Goal: Task Accomplishment & Management: Complete application form

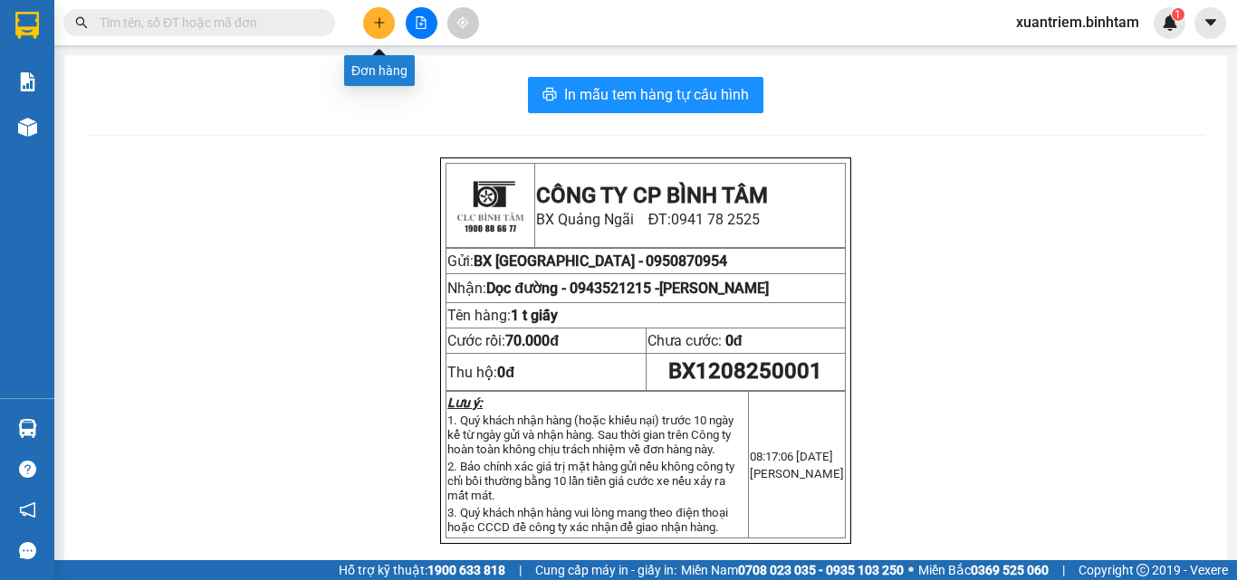
click at [375, 15] on button at bounding box center [379, 23] width 32 height 32
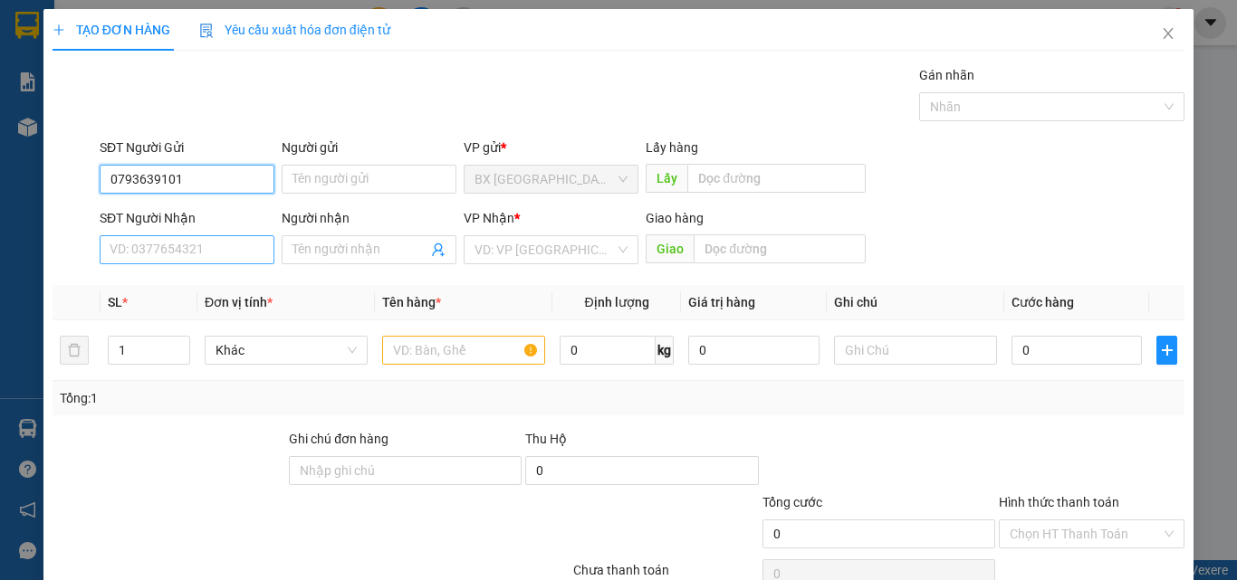
type input "0793639101"
click at [197, 243] on input "SĐT Người Nhận" at bounding box center [187, 249] width 175 height 29
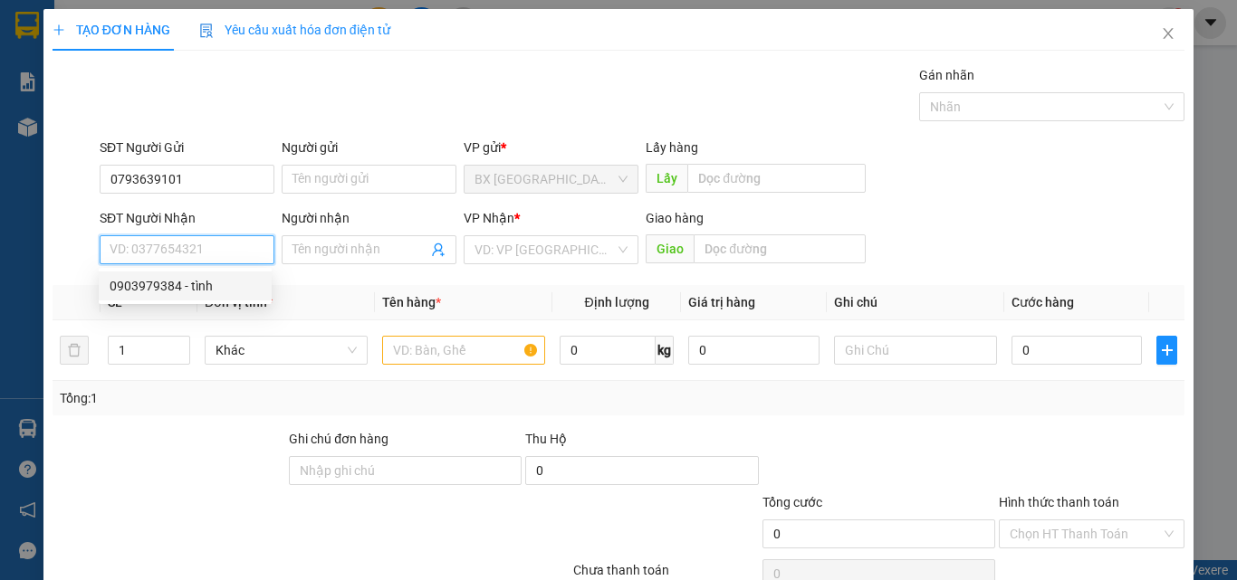
click at [219, 283] on div "0903979384 - tình" at bounding box center [185, 286] width 151 height 20
type input "0903979384"
type input "tình"
type input "[PERSON_NAME]"
type input "60.000"
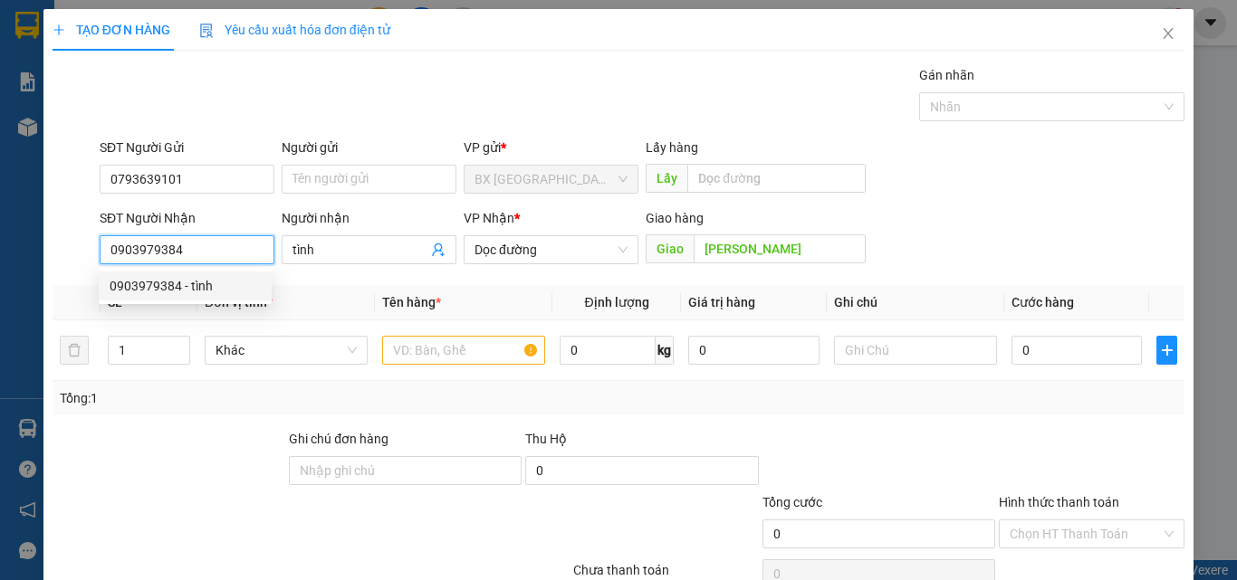
type input "60.000"
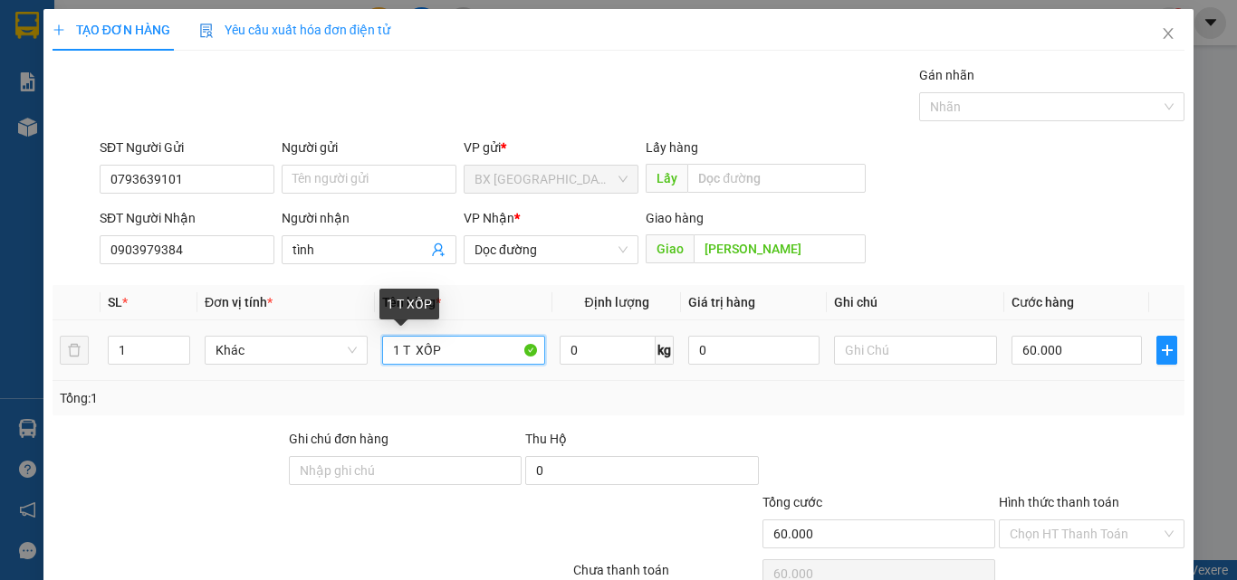
click at [393, 350] on input "1 T XỐP" at bounding box center [463, 350] width 163 height 29
type input "2 T XỐP"
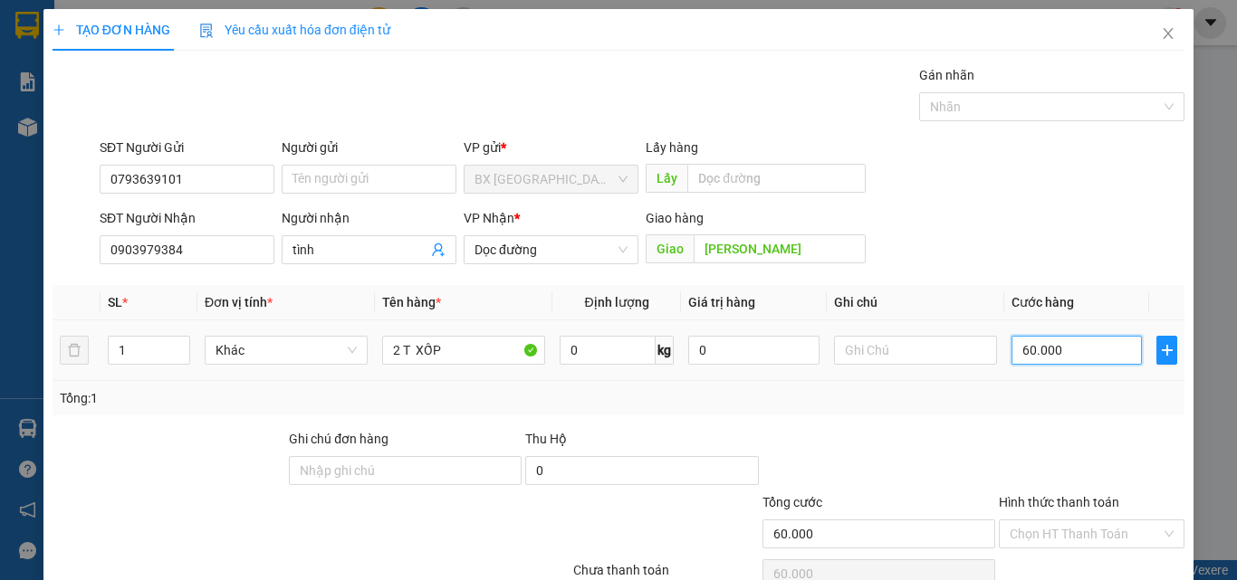
click at [1038, 357] on input "60.000" at bounding box center [1077, 350] width 130 height 29
type input "0"
type input "1"
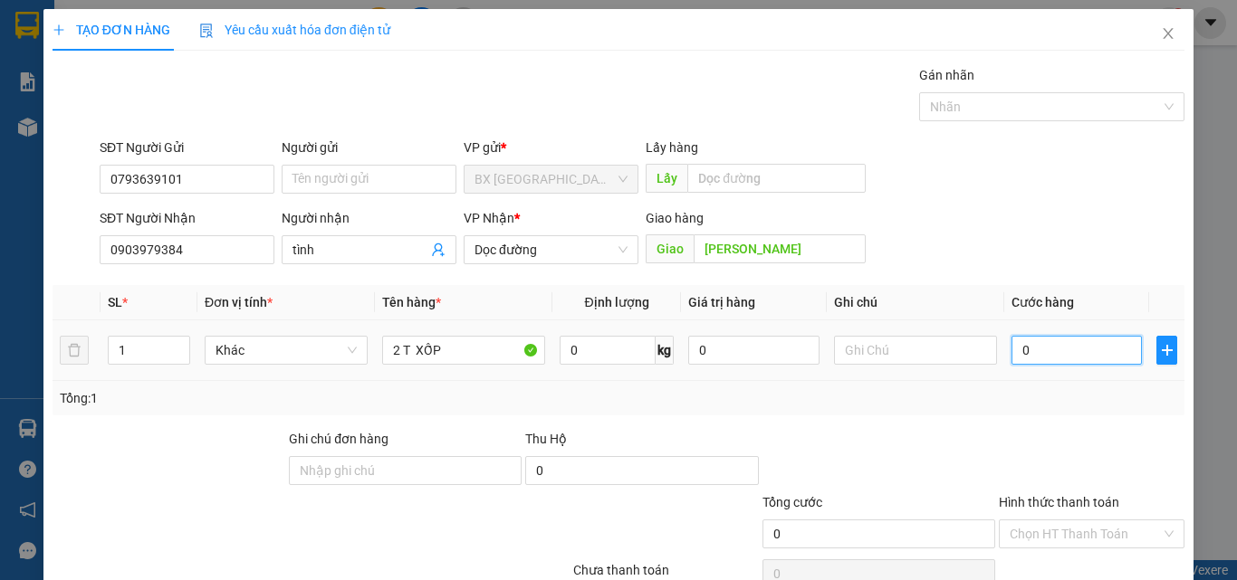
type input "1"
type input "01"
type input "12"
type input "012"
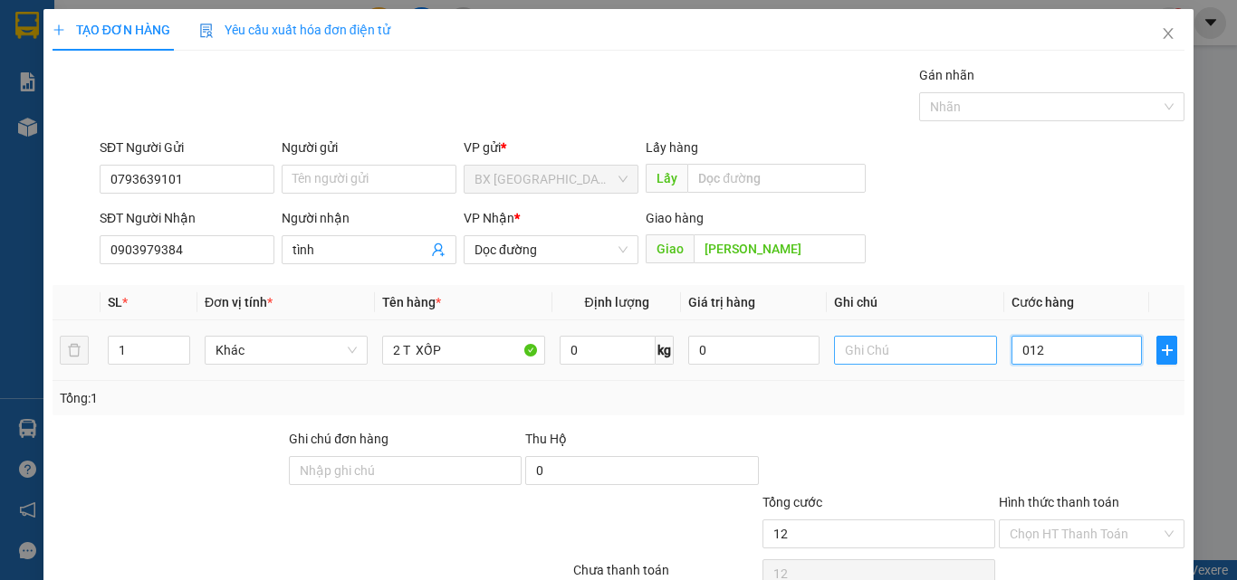
type input "120"
type input "0.120"
type input "1.200"
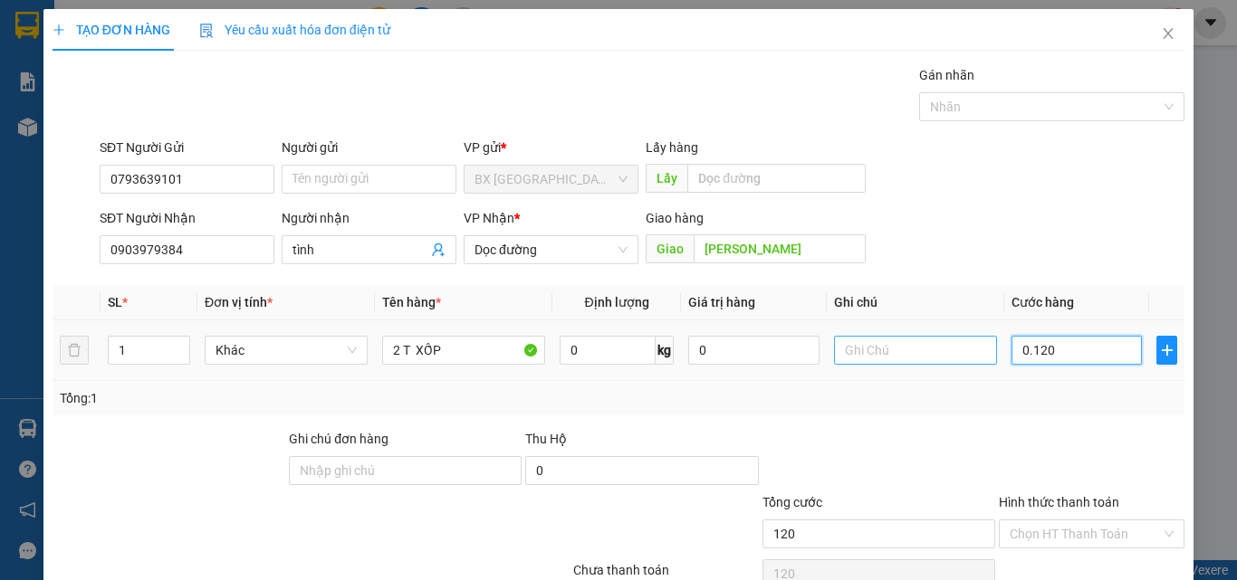
type input "01.200"
type input "12.000"
type input "0.120.000"
type input "120.000"
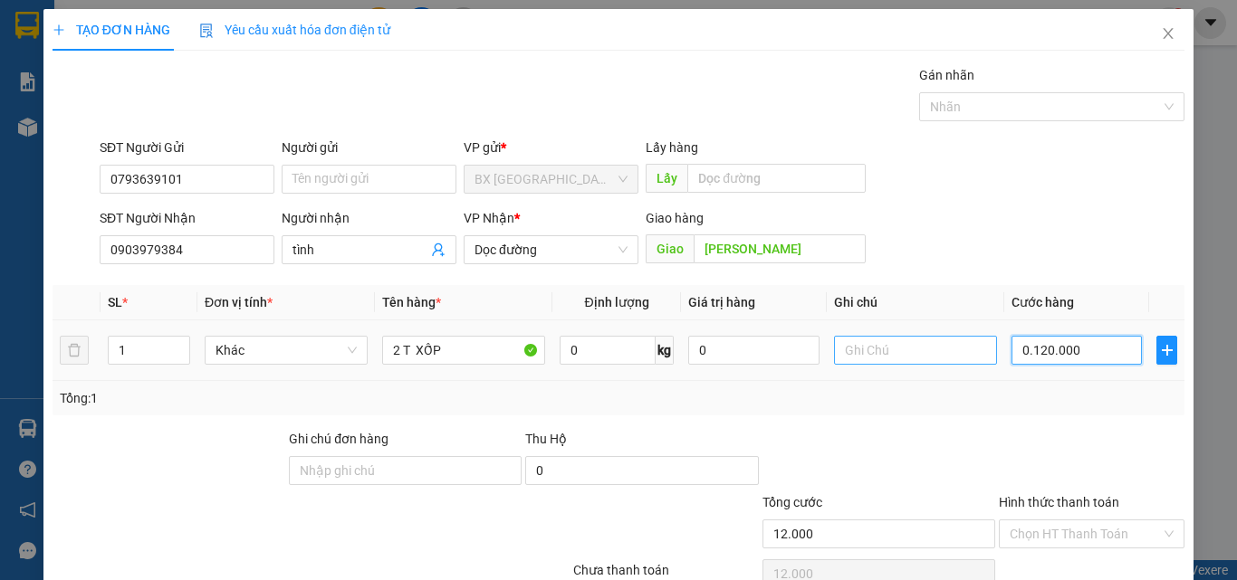
type input "120.000"
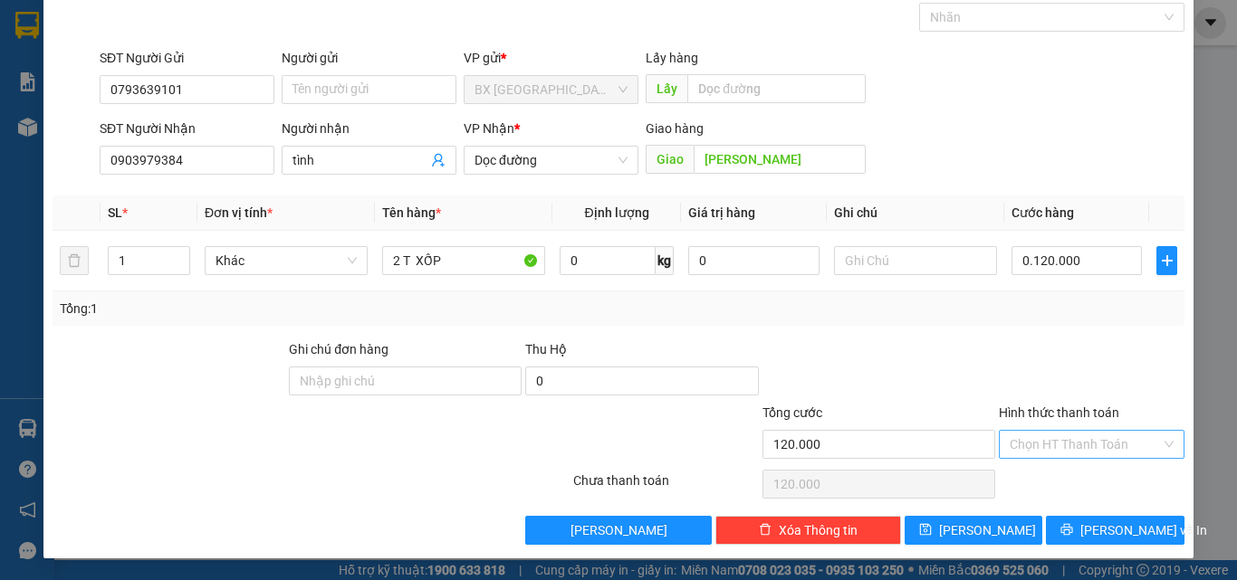
type input "120.000"
click at [1025, 431] on input "Hình thức thanh toán" at bounding box center [1085, 444] width 151 height 27
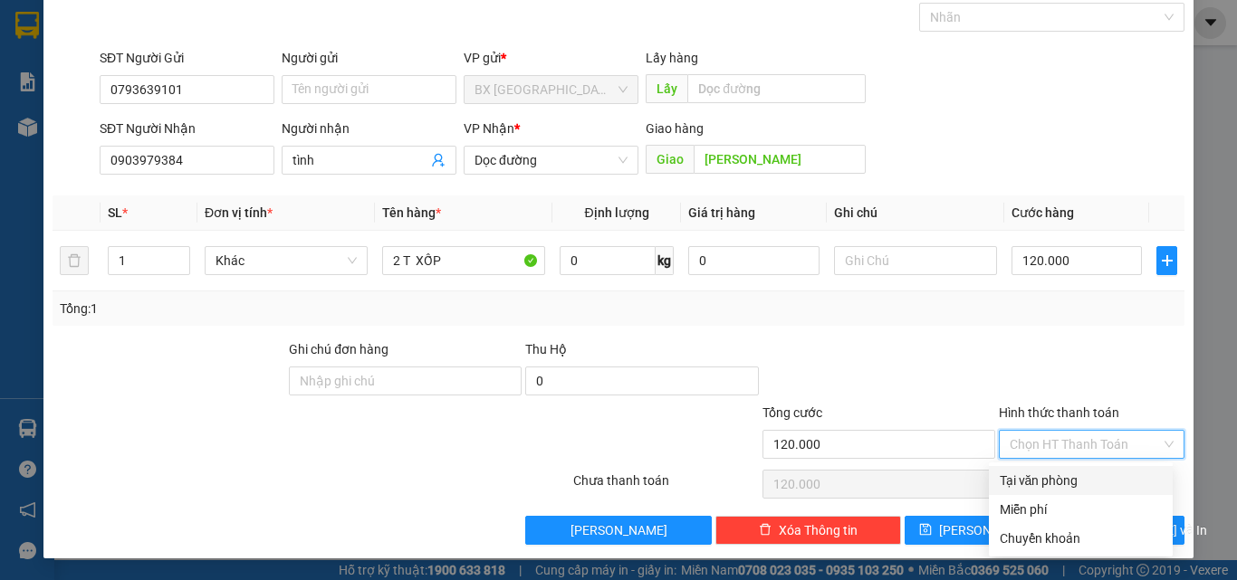
click at [1031, 480] on div "Tại văn phòng" at bounding box center [1081, 481] width 162 height 20
type input "0"
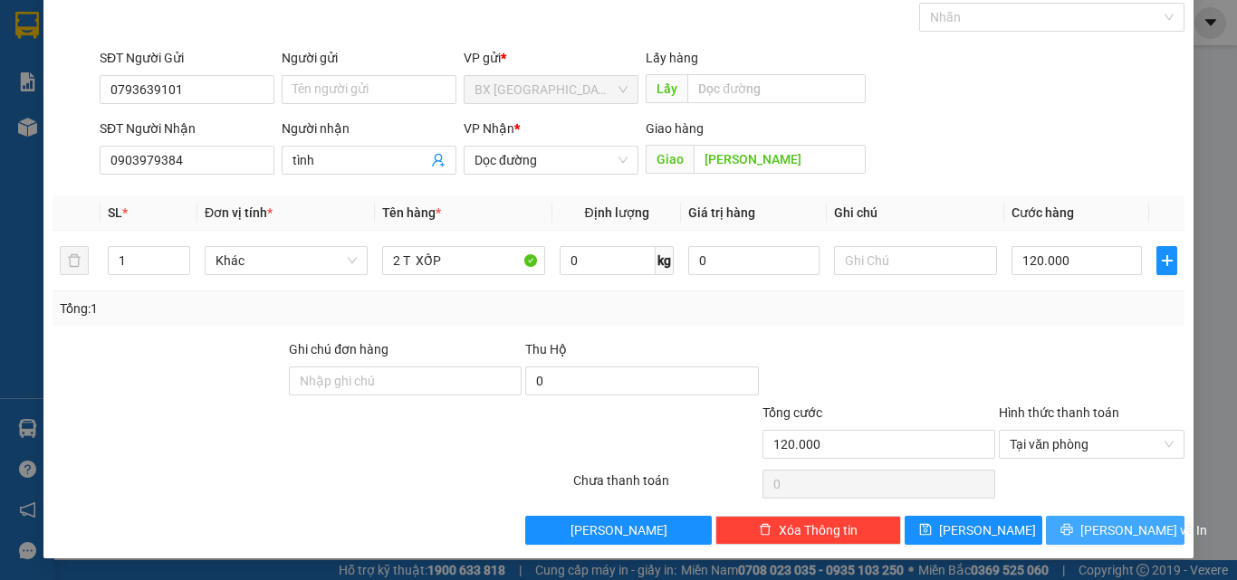
click at [1068, 534] on icon "printer" at bounding box center [1066, 529] width 13 height 13
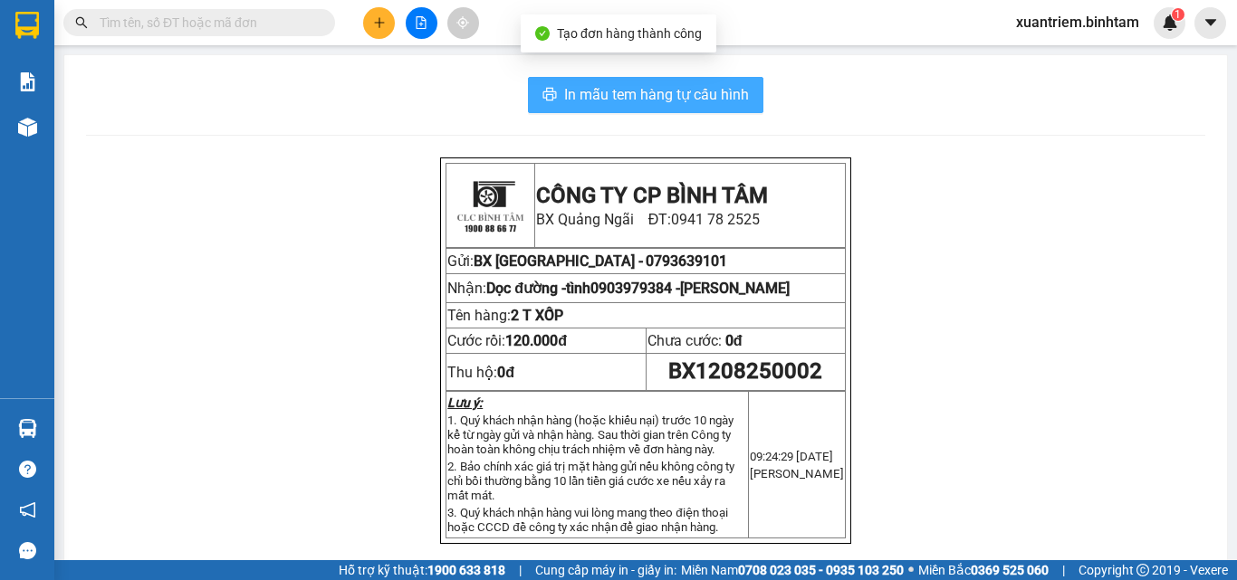
click at [638, 90] on span "In mẫu tem hàng tự cấu hình" at bounding box center [656, 94] width 185 height 23
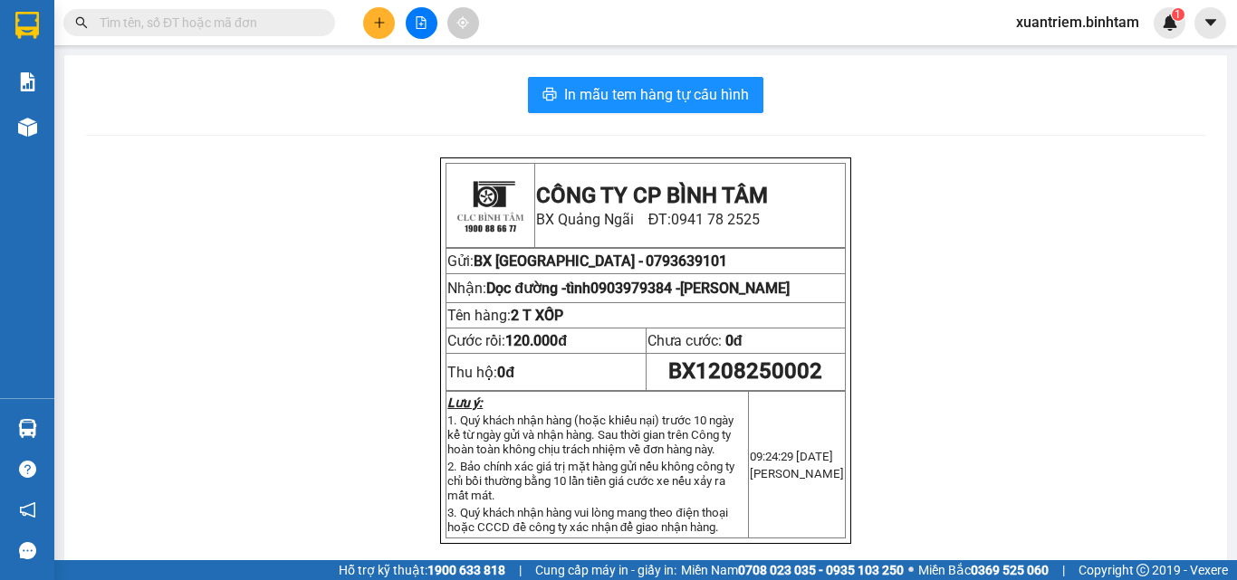
click at [379, 24] on icon "plus" at bounding box center [379, 22] width 13 height 13
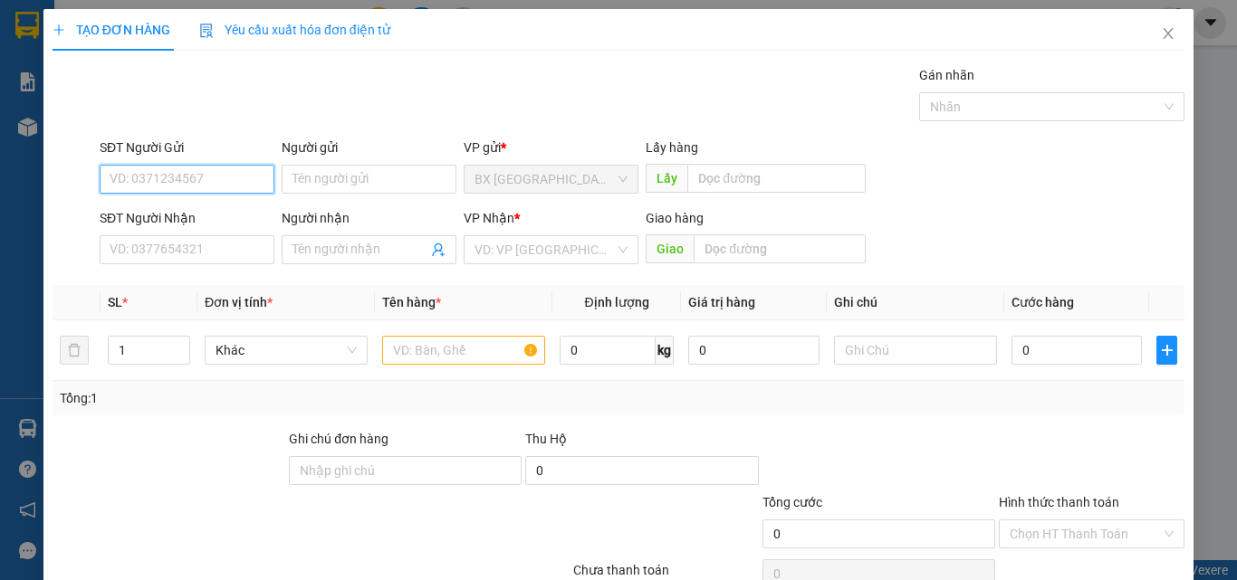
click at [209, 183] on input "SĐT Người Gửi" at bounding box center [187, 179] width 175 height 29
click at [162, 171] on input "094451466" at bounding box center [187, 179] width 175 height 29
click at [242, 181] on input "0944514656" at bounding box center [187, 179] width 175 height 29
type input "0944514656"
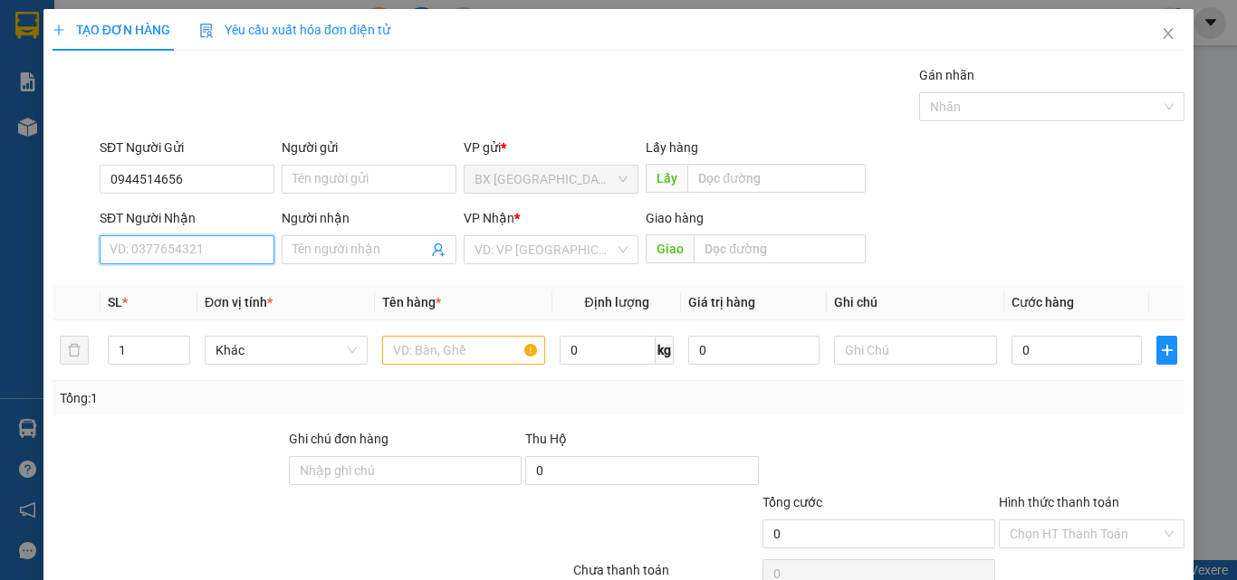
click at [217, 255] on input "SĐT Người Nhận" at bounding box center [187, 249] width 175 height 29
type input "0918072483"
click at [236, 241] on input "0918072483" at bounding box center [187, 249] width 175 height 29
click at [220, 287] on div "0918072483" at bounding box center [185, 286] width 151 height 20
type input "70.000"
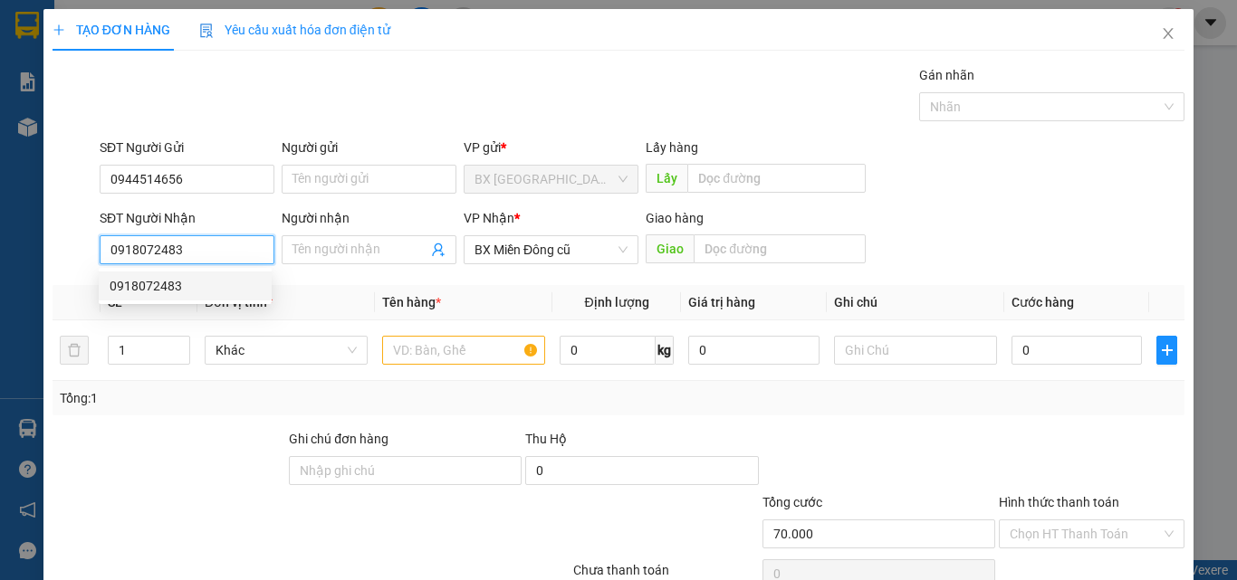
type input "70.000"
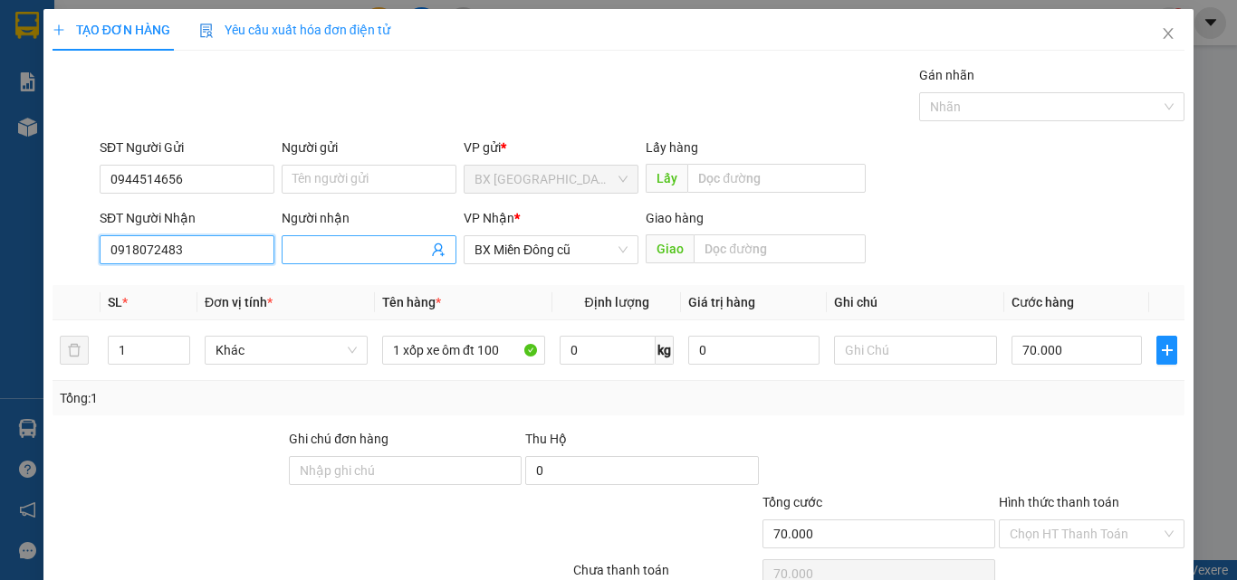
drag, startPoint x: 590, startPoint y: 260, endPoint x: 451, endPoint y: 252, distance: 139.7
click at [451, 252] on div "SĐT Người Nhận 0918072483 0918072483 Người nhận Tên người nhận VP Nhận * BX Miề…" at bounding box center [642, 239] width 1092 height 63
drag, startPoint x: 468, startPoint y: 248, endPoint x: 576, endPoint y: 248, distance: 107.8
click at [576, 248] on div "BX Miền Đông cũ" at bounding box center [551, 249] width 175 height 29
type input "0918072483"
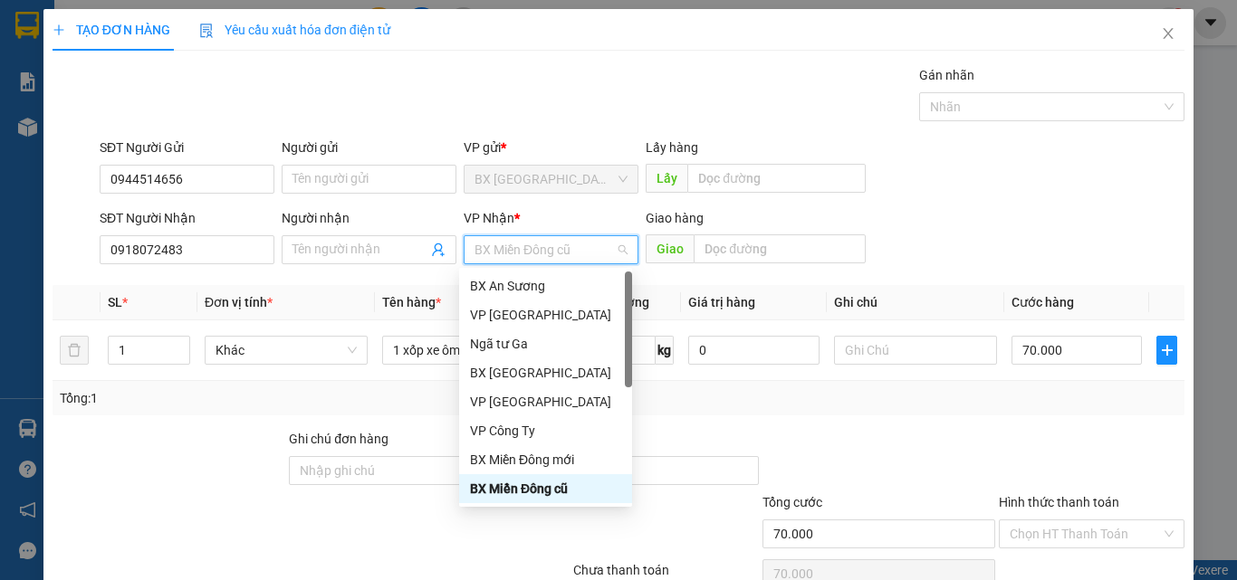
click at [576, 248] on span "BX Miền Đông cũ" at bounding box center [551, 249] width 153 height 27
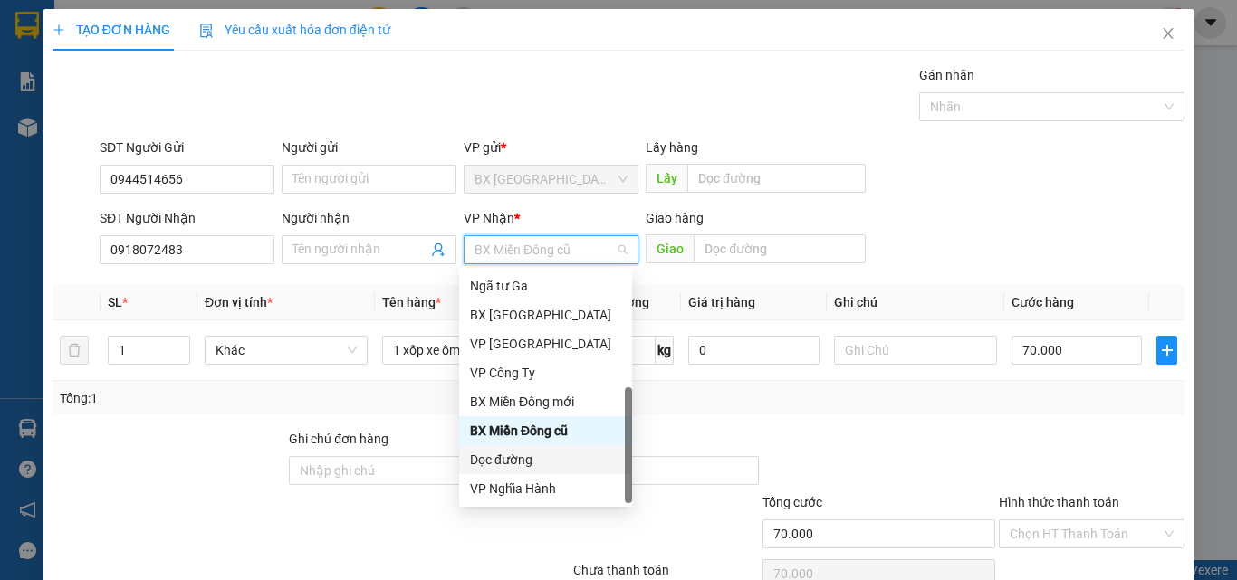
click at [544, 457] on div "Dọc đường" at bounding box center [545, 460] width 151 height 20
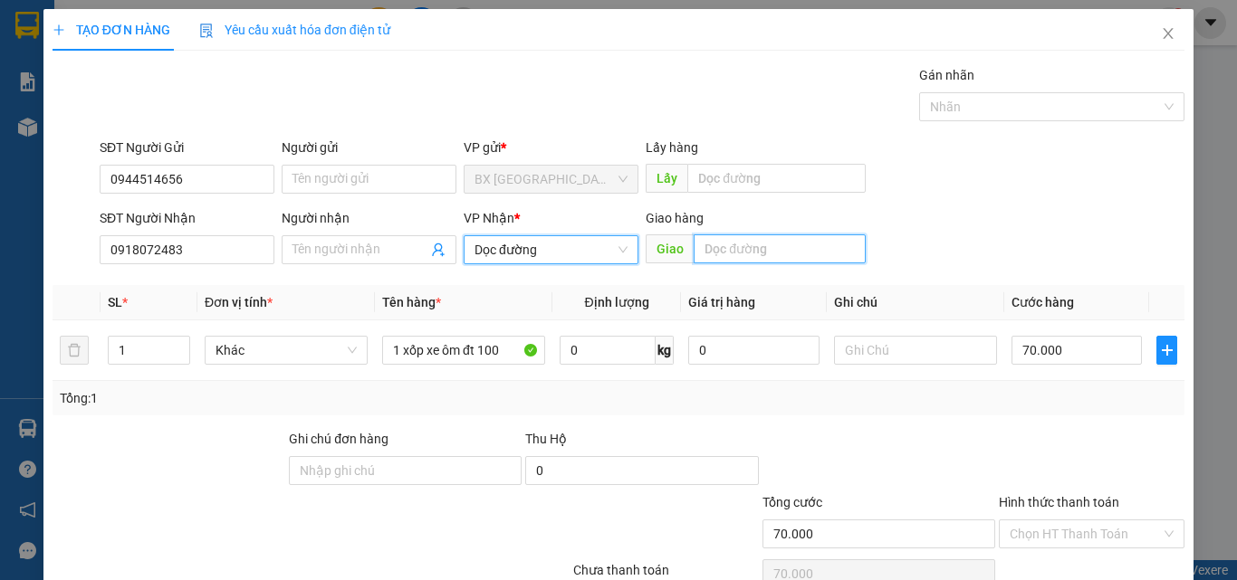
click at [759, 245] on input "text" at bounding box center [780, 249] width 172 height 29
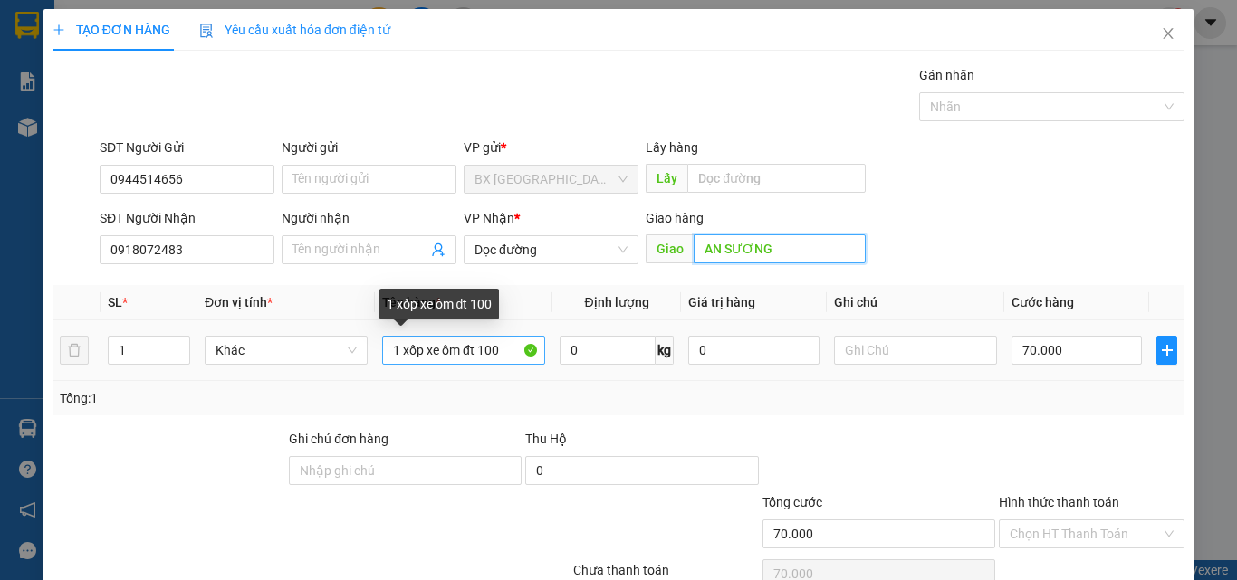
type input "AN SƯƠNG"
drag, startPoint x: 504, startPoint y: 348, endPoint x: 350, endPoint y: 336, distance: 154.4
click at [353, 338] on tr "1 Khác 1 xốp xe ôm đt 100 0 kg 0 70.000" at bounding box center [619, 351] width 1132 height 61
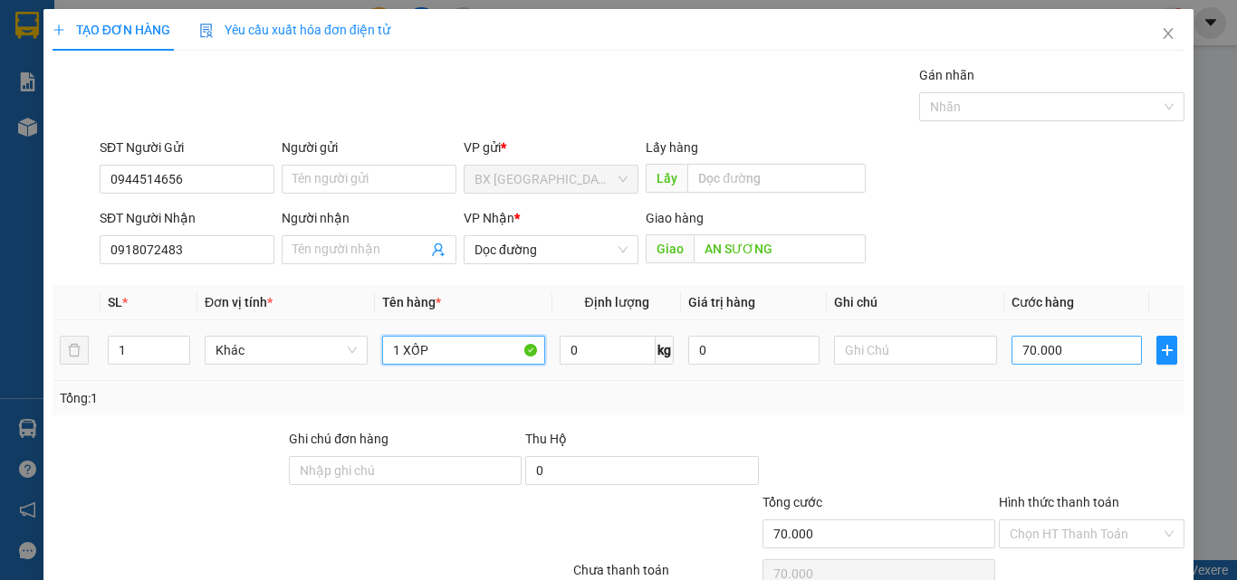
type input "1 XỐP"
click at [1058, 359] on input "70.000" at bounding box center [1077, 350] width 130 height 29
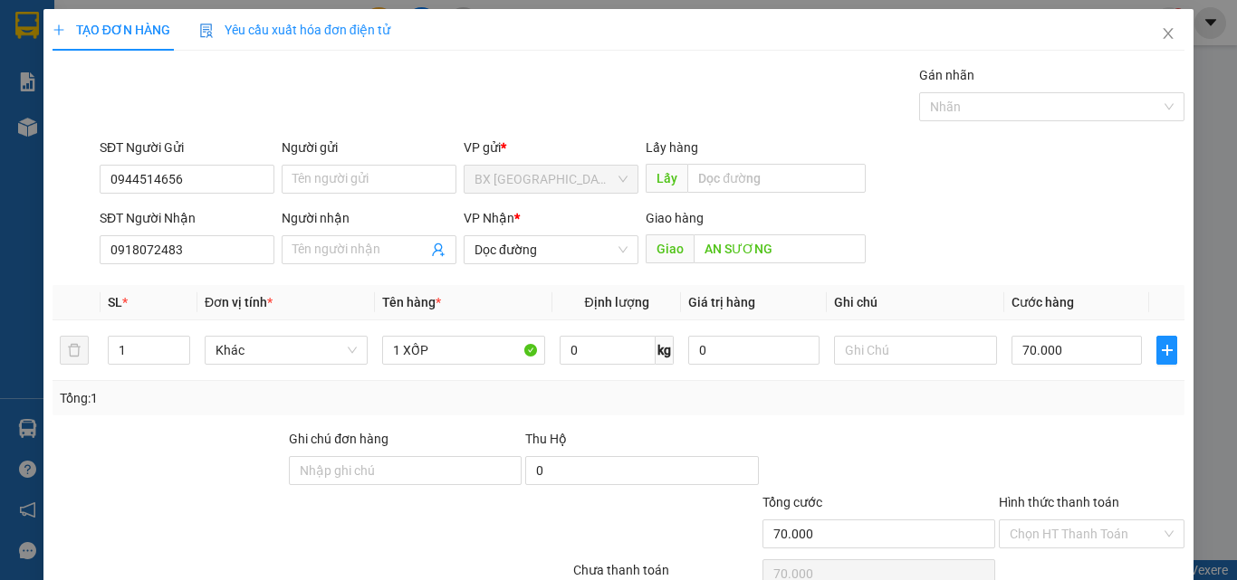
scroll to position [90, 0]
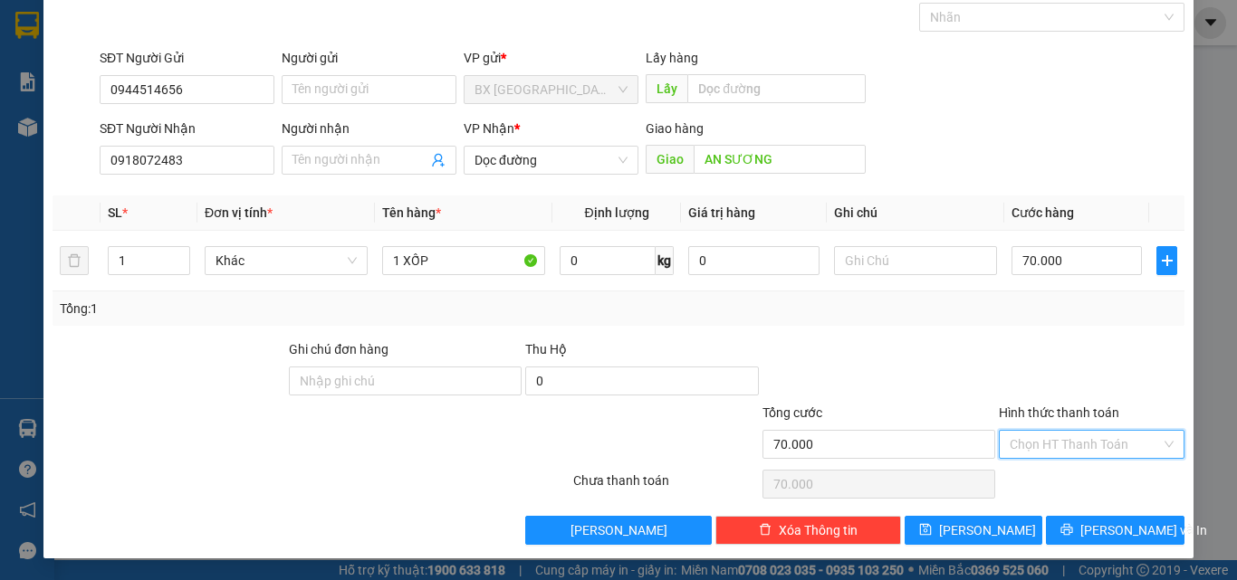
click at [1093, 448] on input "Hình thức thanh toán" at bounding box center [1085, 444] width 151 height 27
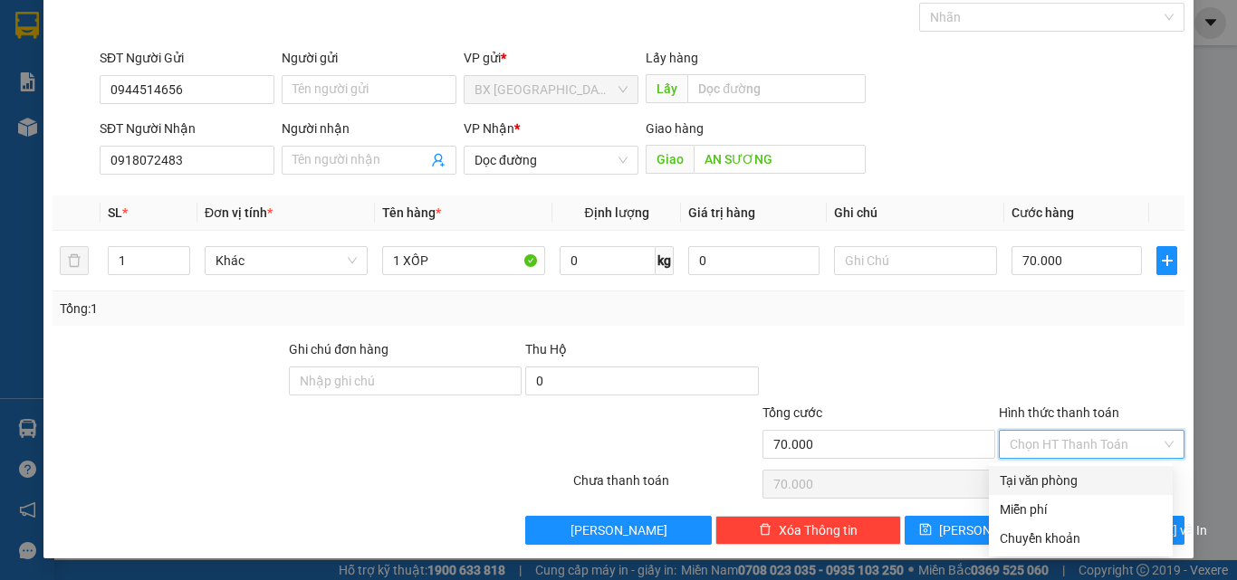
click at [1084, 482] on div "Tại văn phòng" at bounding box center [1081, 481] width 162 height 20
type input "0"
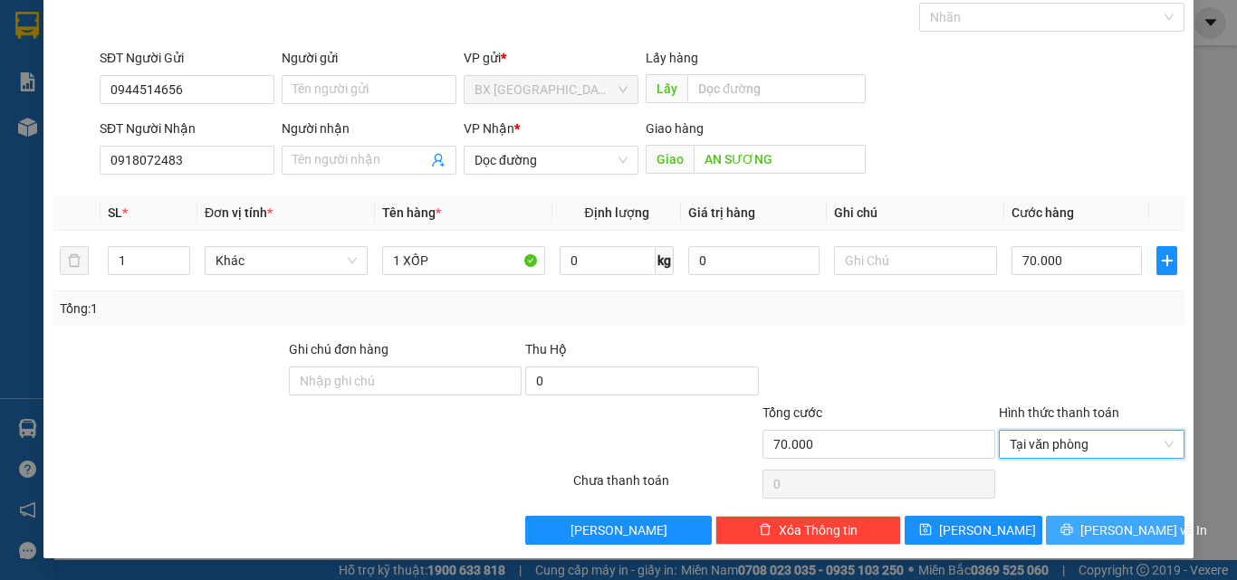
click at [1116, 531] on span "[PERSON_NAME] và In" at bounding box center [1143, 531] width 127 height 20
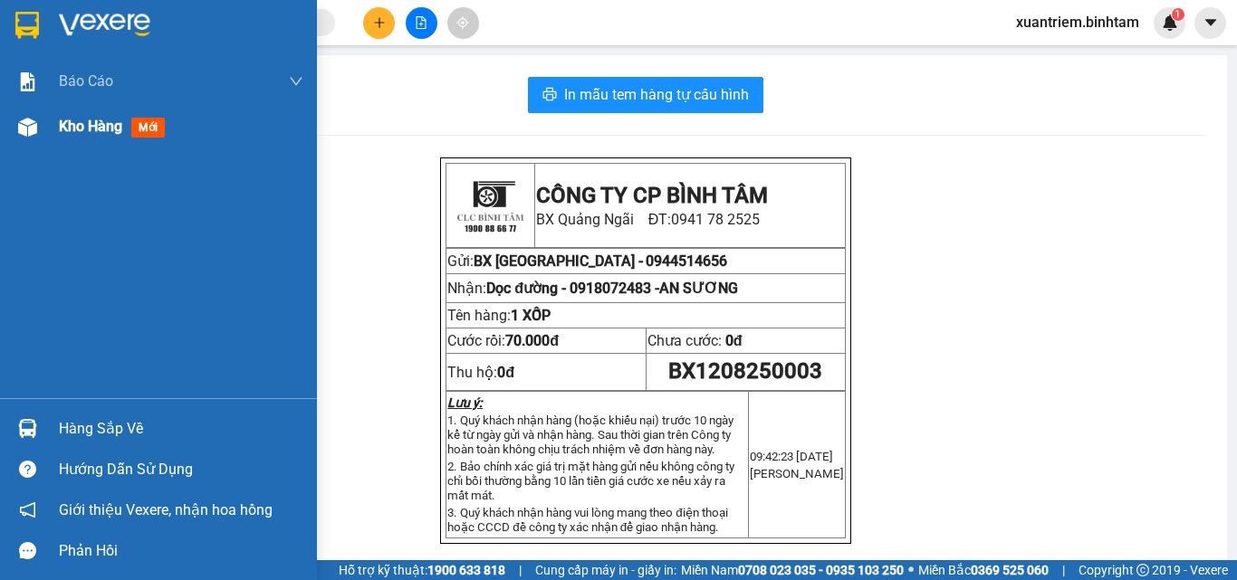
click at [76, 133] on span "Kho hàng" at bounding box center [90, 126] width 63 height 17
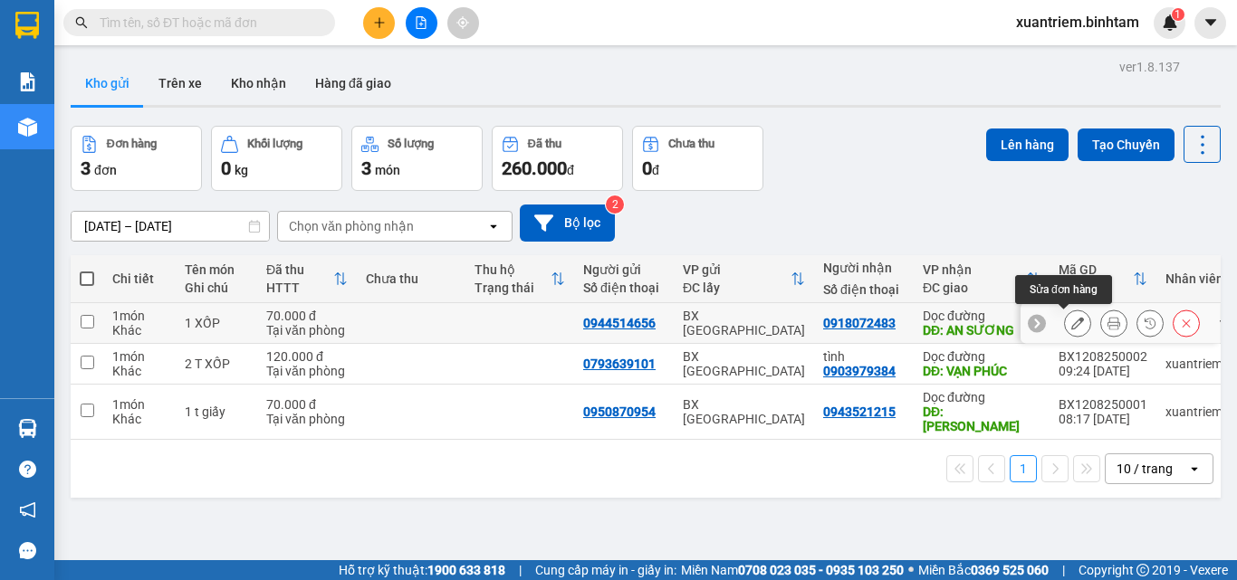
click at [1071, 324] on icon at bounding box center [1077, 323] width 13 height 13
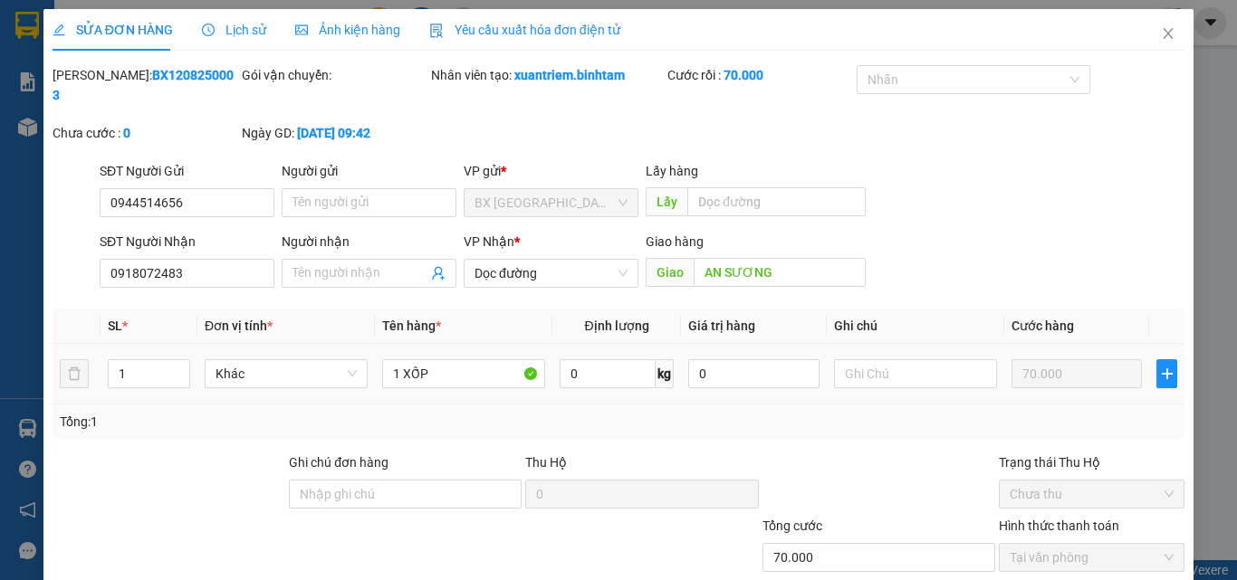
type input "0944514656"
type input "0918072483"
type input "AN SƯƠNG"
type input "70.000"
click at [582, 260] on span "Dọc đường" at bounding box center [551, 273] width 153 height 27
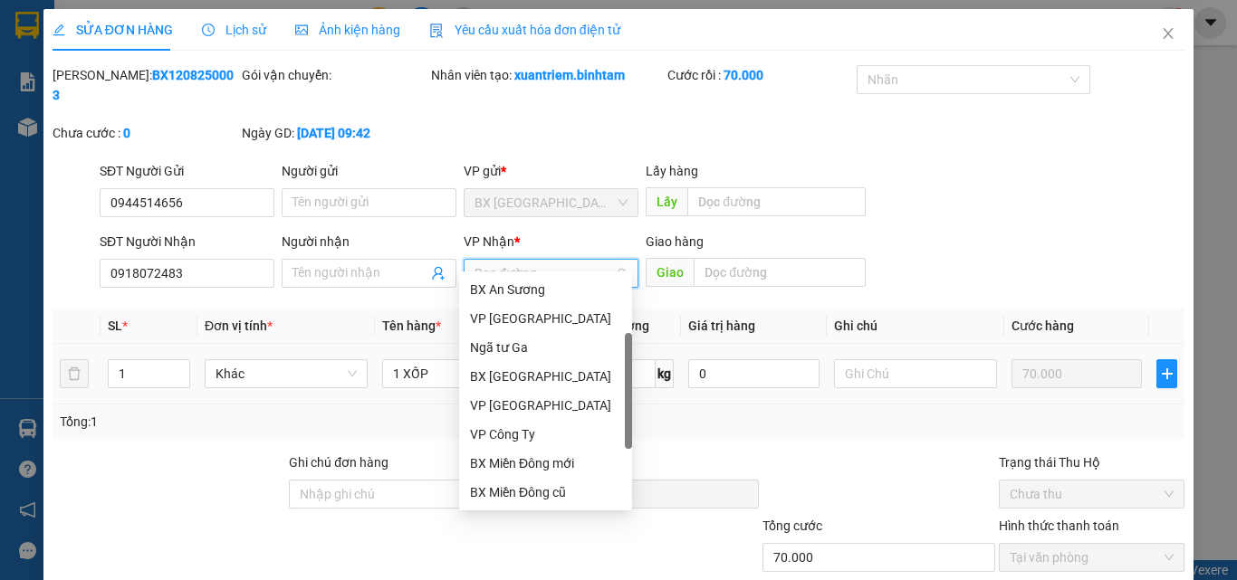
scroll to position [29, 0]
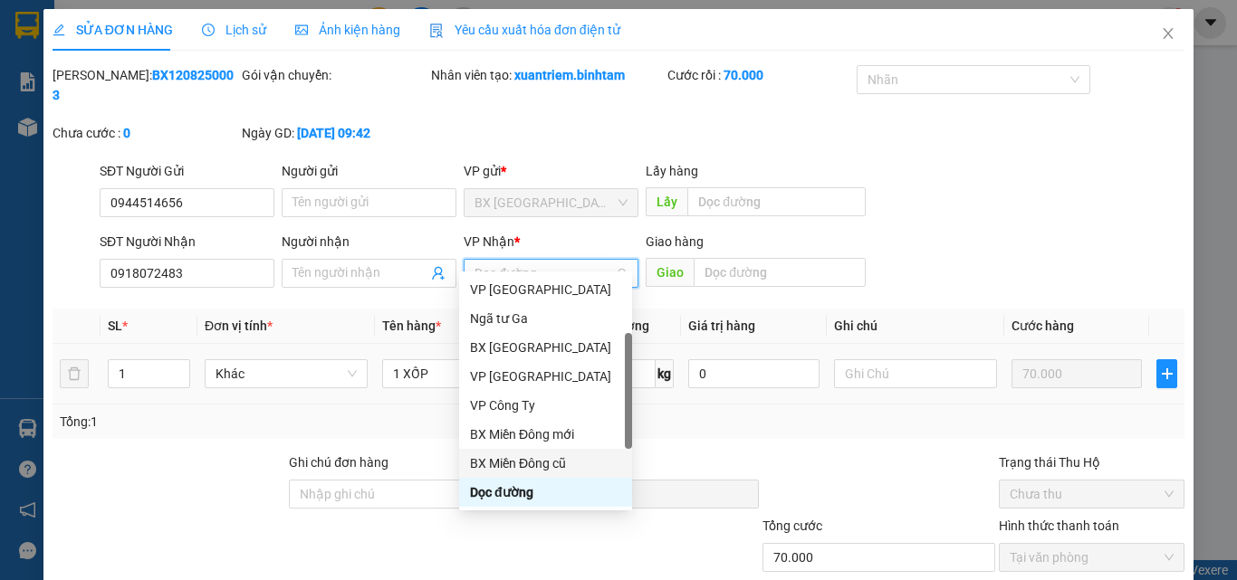
click at [546, 456] on div "BX Miền Đông cũ" at bounding box center [545, 464] width 151 height 20
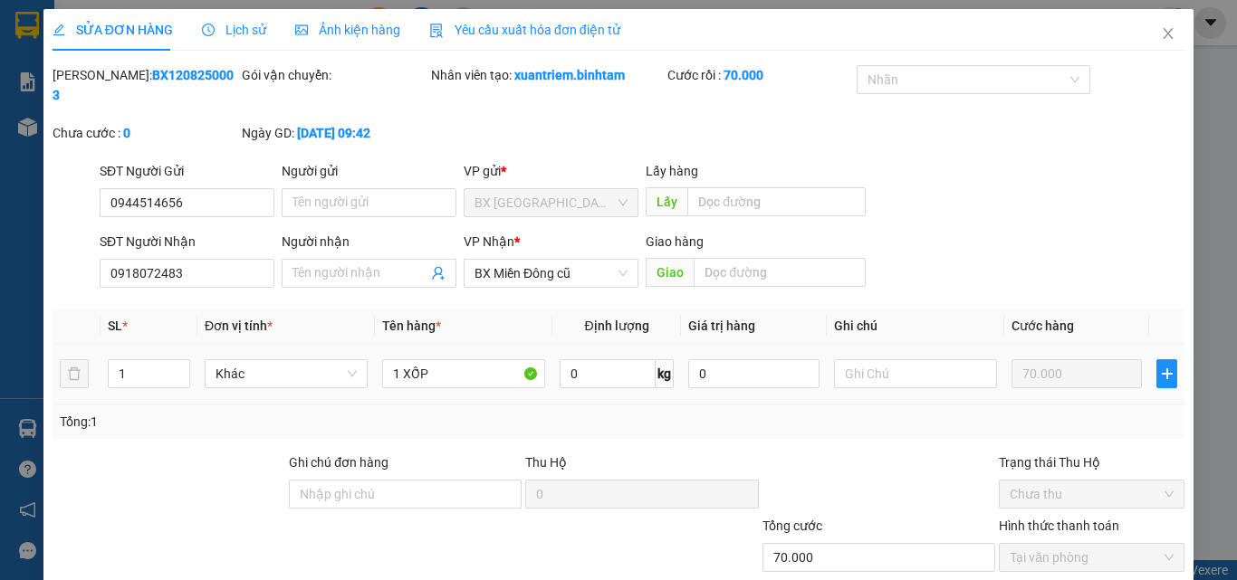
click at [509, 372] on td "1 XỐP" at bounding box center [463, 374] width 177 height 61
drag, startPoint x: 490, startPoint y: 358, endPoint x: 498, endPoint y: 364, distance: 10.3
click at [488, 360] on input "1 XỐP" at bounding box center [463, 374] width 163 height 29
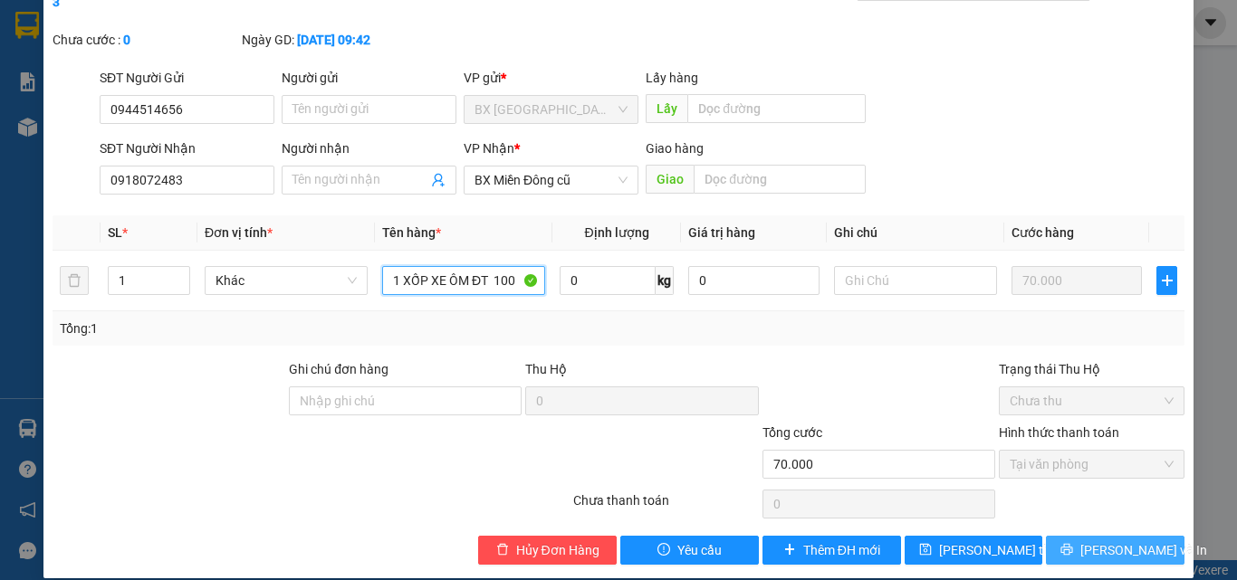
type input "1 XỐP XE ÔM ĐT 100"
click at [1081, 536] on button "[PERSON_NAME] và In" at bounding box center [1115, 550] width 139 height 29
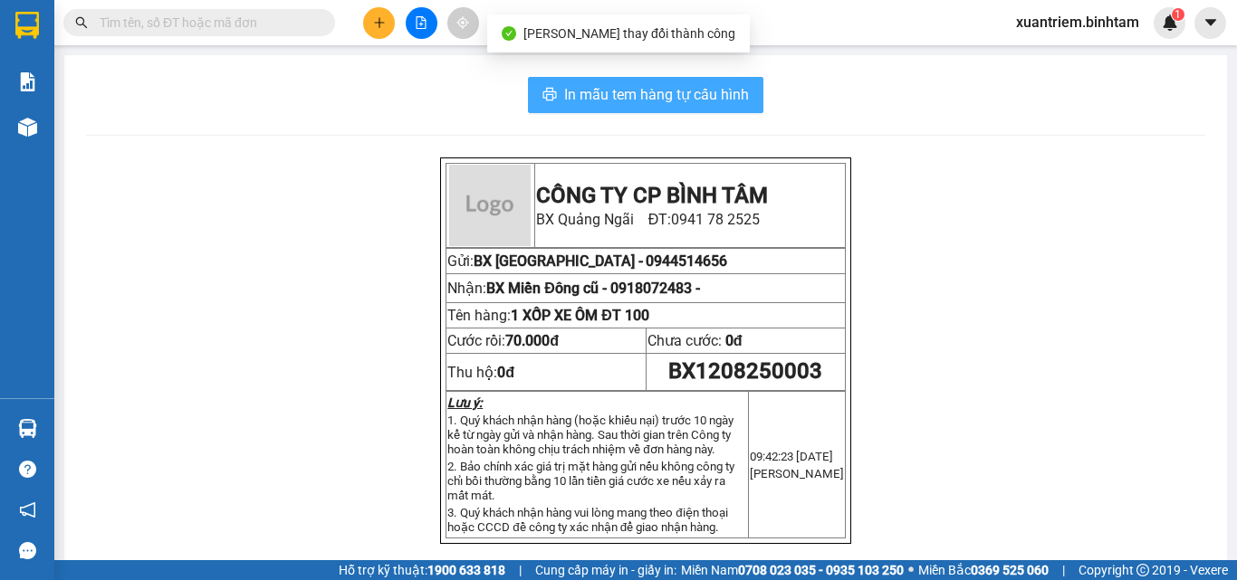
click at [726, 94] on span "In mẫu tem hàng tự cấu hình" at bounding box center [656, 94] width 185 height 23
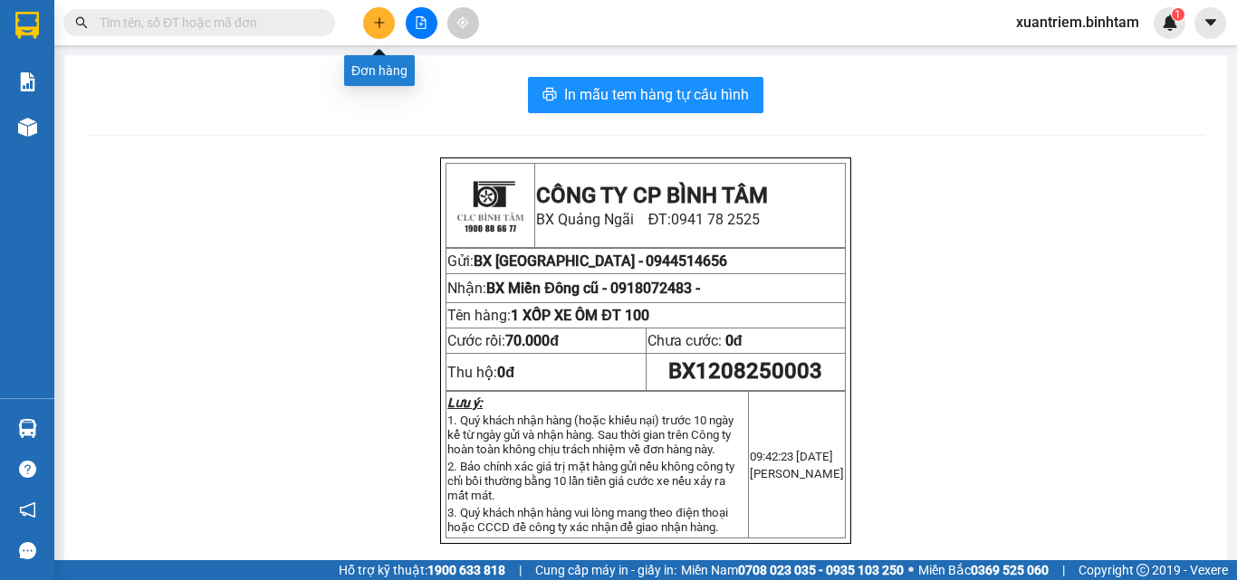
click at [379, 24] on icon "plus" at bounding box center [379, 22] width 13 height 13
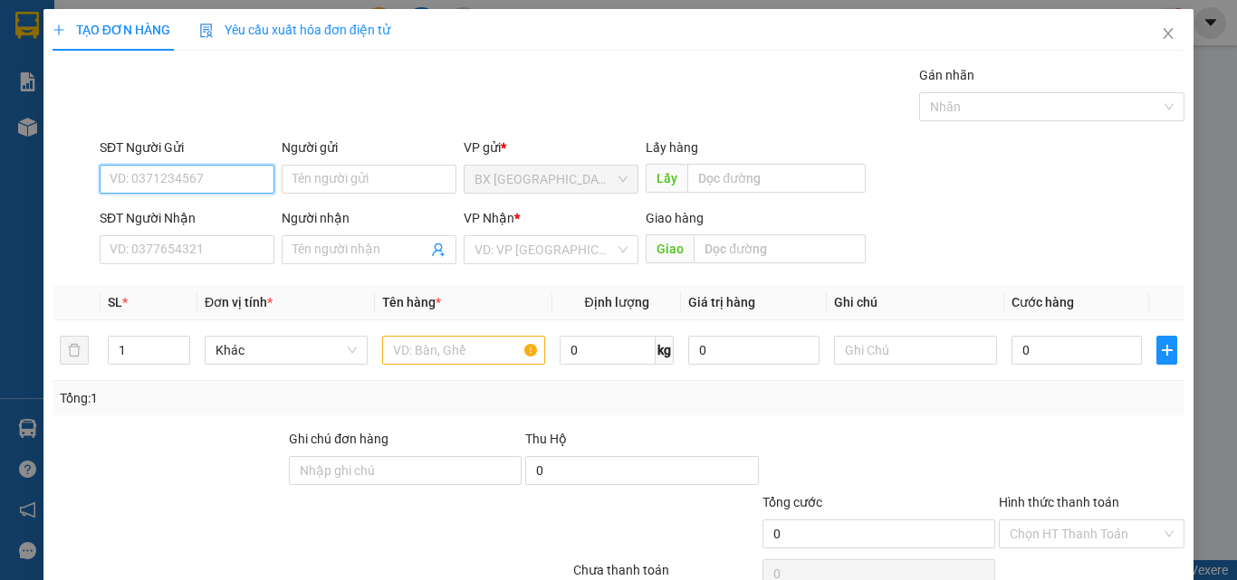
click at [137, 186] on input "SĐT Người Gửi" at bounding box center [187, 179] width 175 height 29
type input "0968811125"
click at [220, 177] on input "0968811125" at bounding box center [187, 179] width 175 height 29
click at [198, 205] on div "0968811125" at bounding box center [185, 215] width 173 height 29
type input "0904927688"
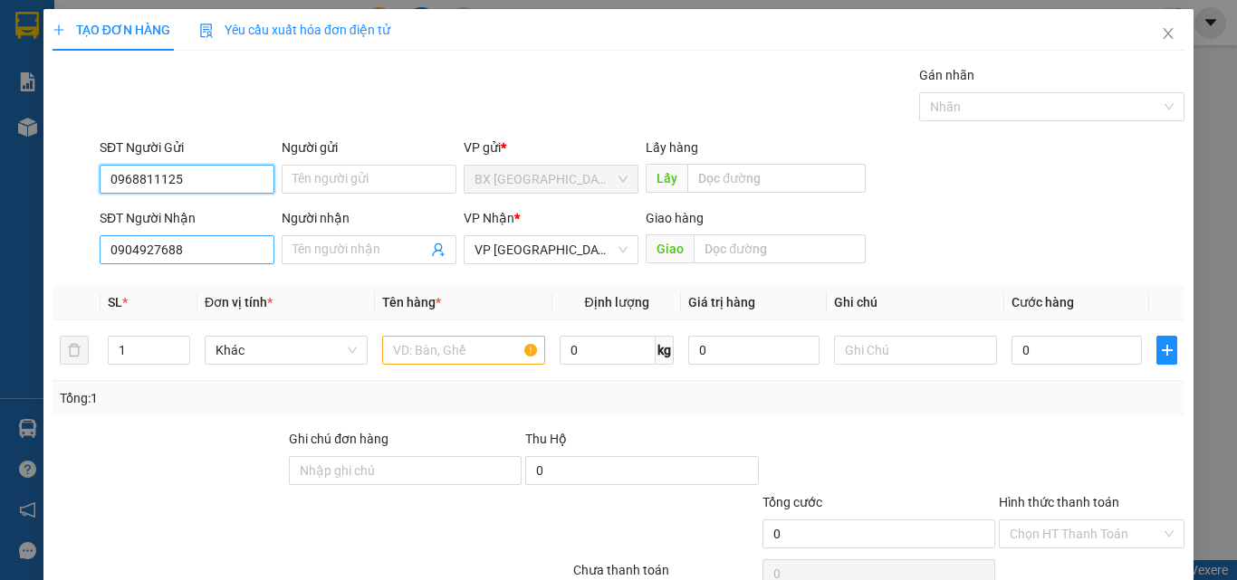
type input "100.000"
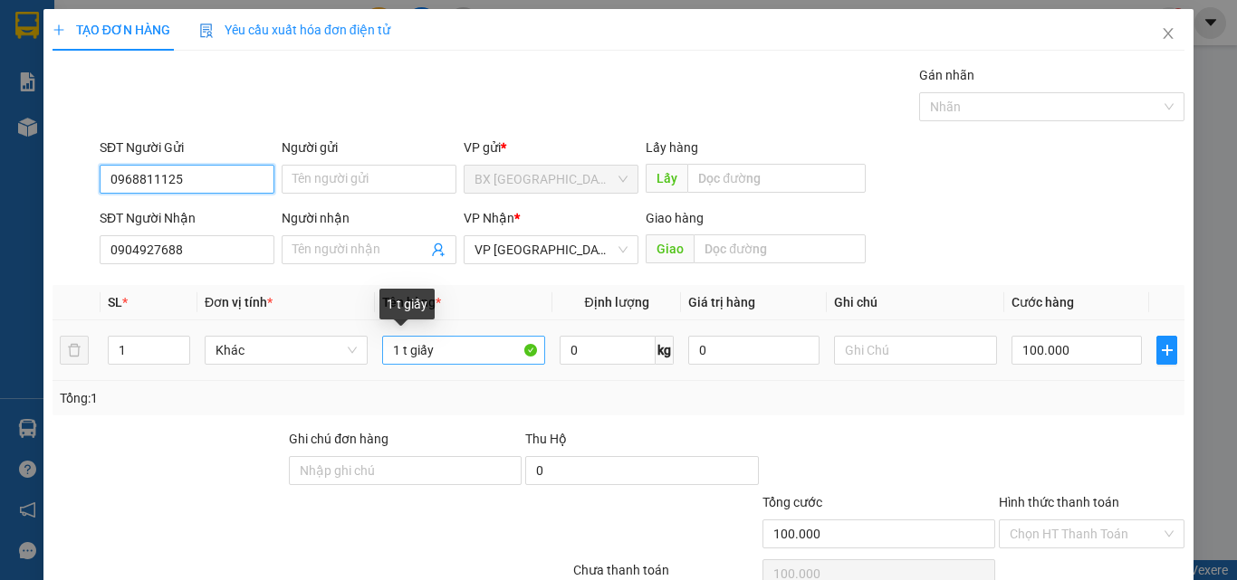
type input "0968811125"
click at [486, 344] on input "1 t giấy" at bounding box center [463, 350] width 163 height 29
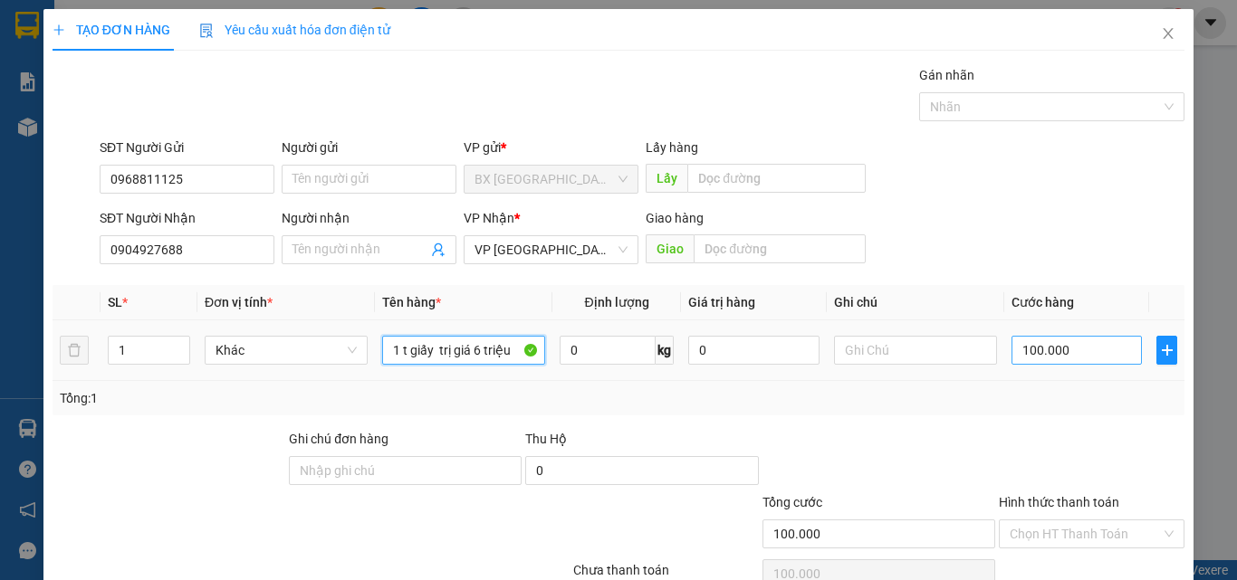
type input "1 t giấy trị giá 6 triệu"
click at [1093, 363] on input "100.000" at bounding box center [1077, 350] width 130 height 29
type input "1"
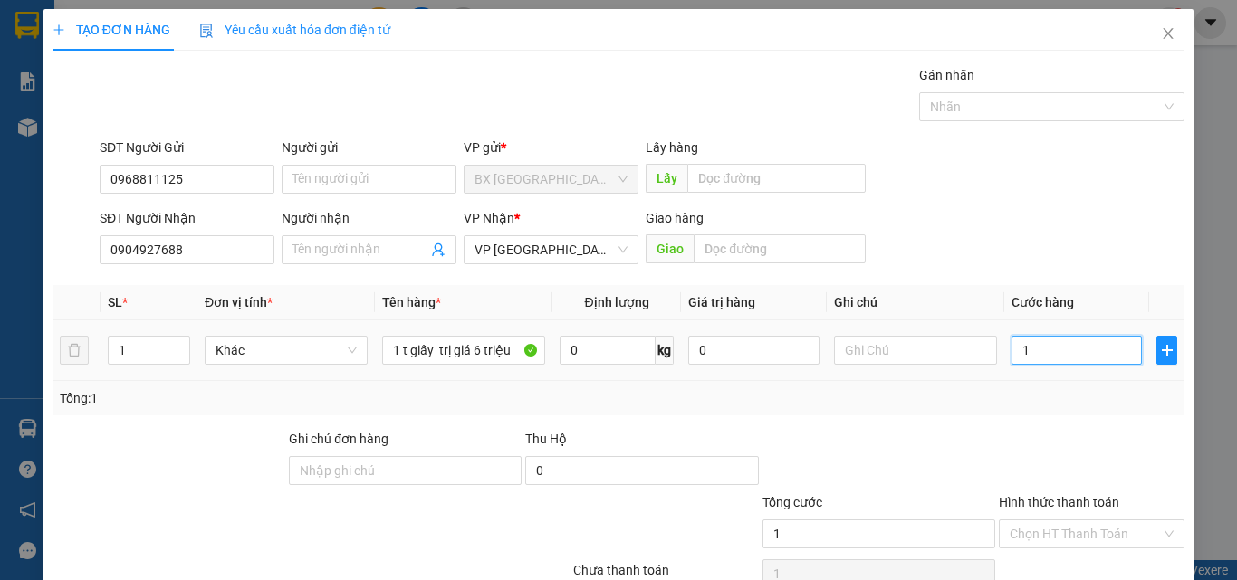
type input "12"
type input "120"
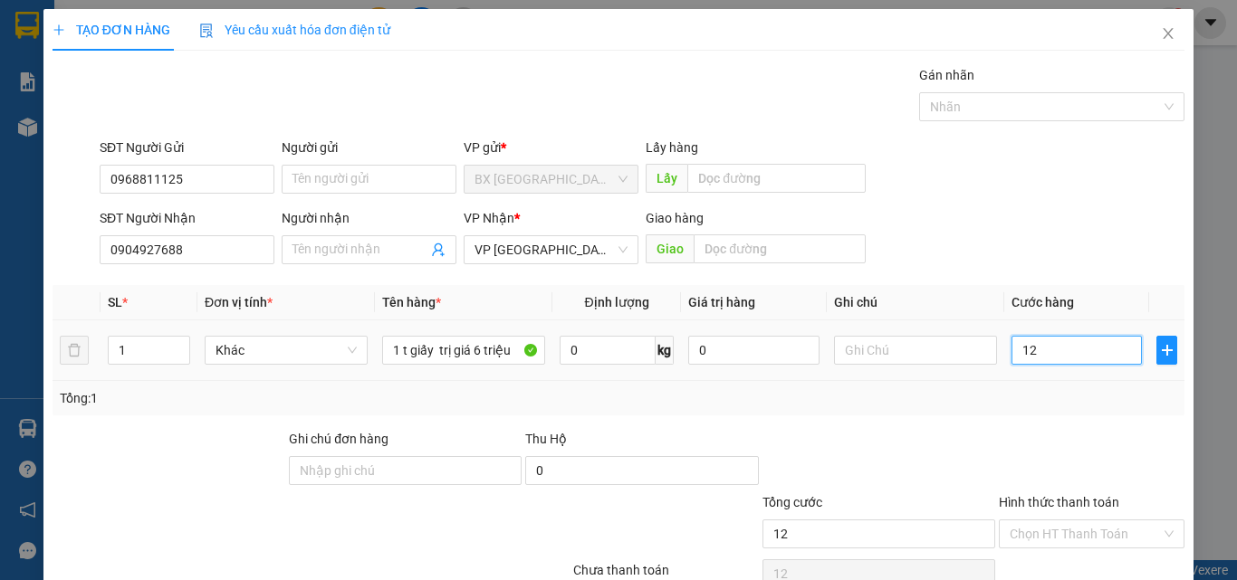
type input "120"
type input "1.200"
type input "12.000"
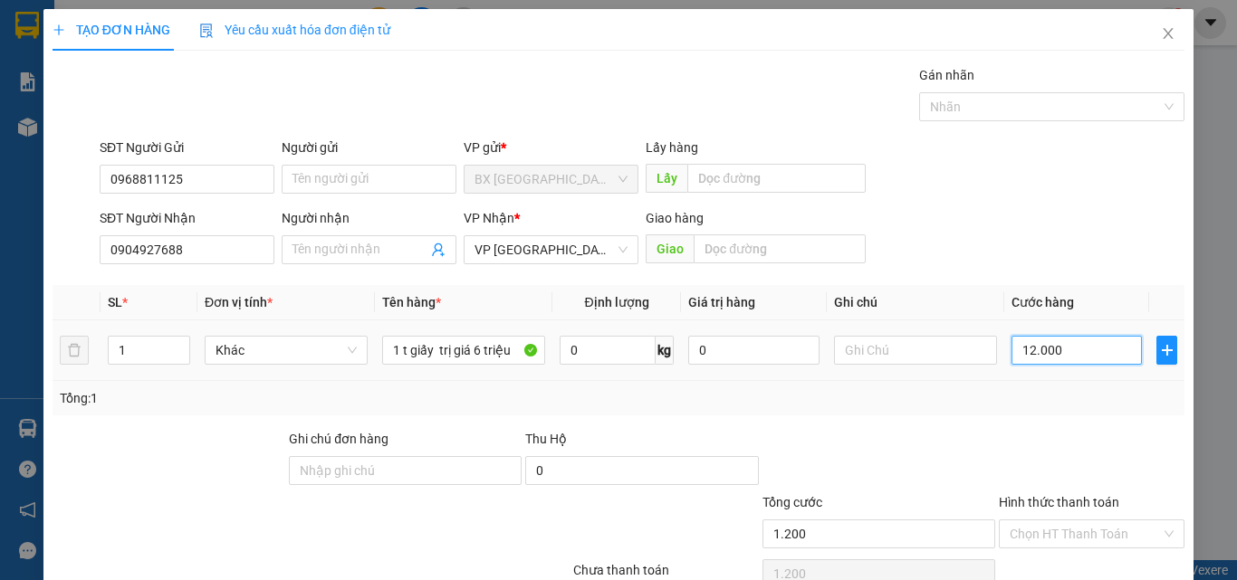
type input "12.000"
type input "120.000"
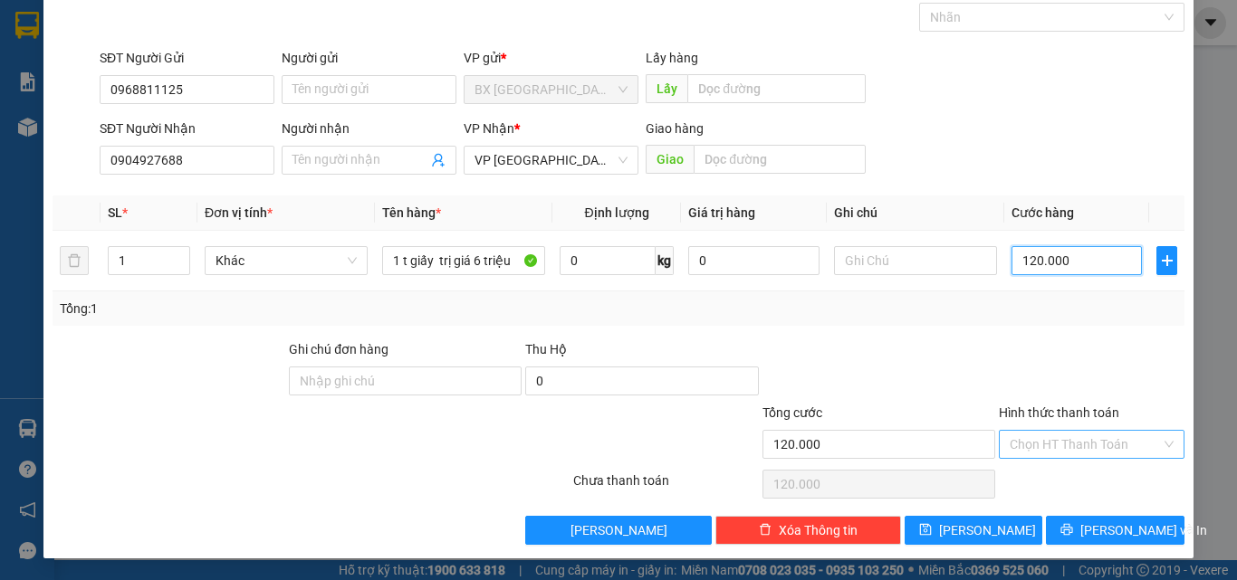
type input "120.000"
click at [1097, 445] on input "Hình thức thanh toán" at bounding box center [1085, 444] width 151 height 27
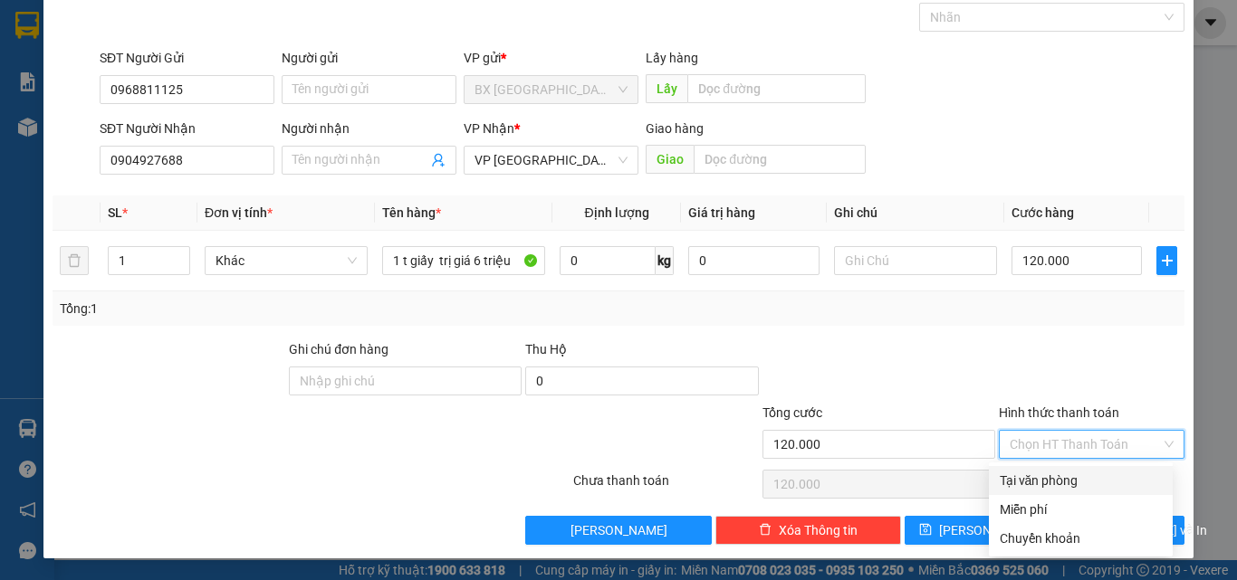
click at [1096, 473] on div "Tại văn phòng" at bounding box center [1081, 481] width 162 height 20
type input "0"
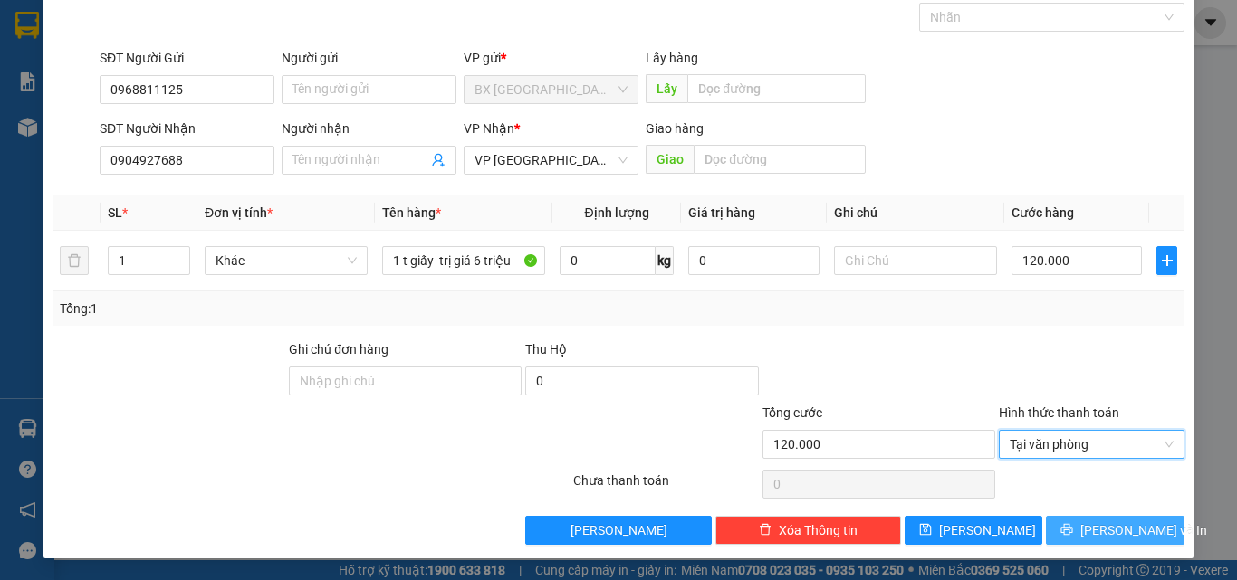
click at [1073, 529] on icon "printer" at bounding box center [1066, 529] width 13 height 13
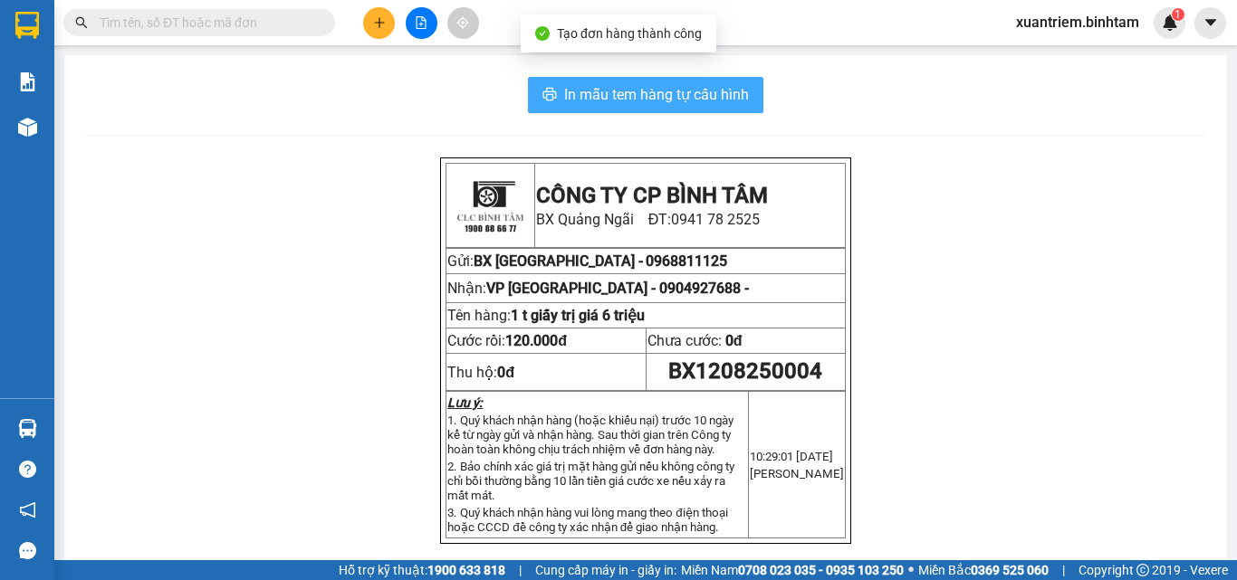
click at [690, 100] on span "In mẫu tem hàng tự cấu hình" at bounding box center [656, 94] width 185 height 23
